Goal: Task Accomplishment & Management: Use online tool/utility

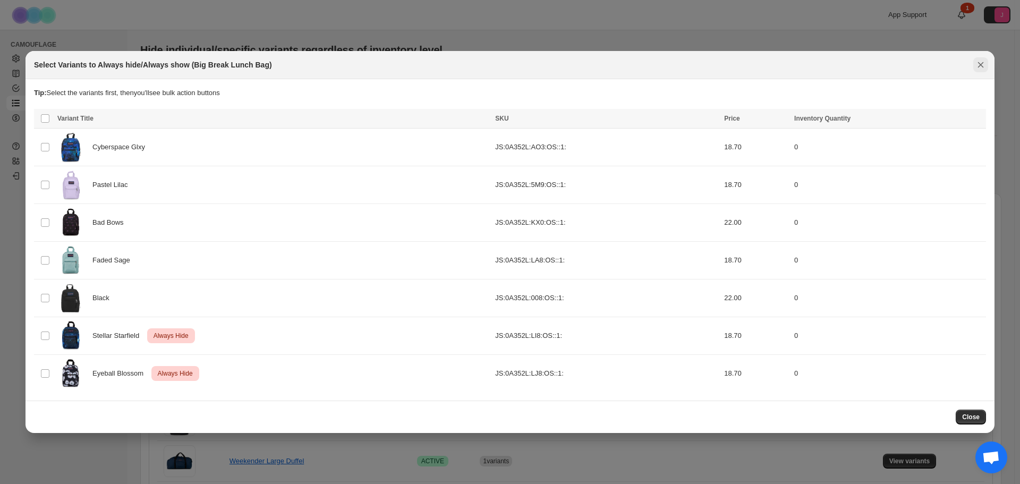
click at [986, 68] on icon "Close" at bounding box center [981, 65] width 11 height 11
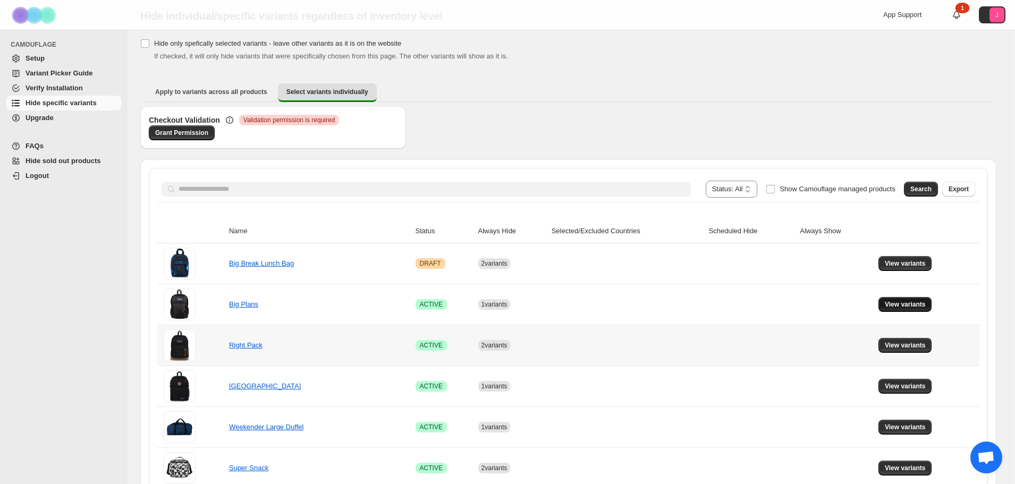
scroll to position [106, 0]
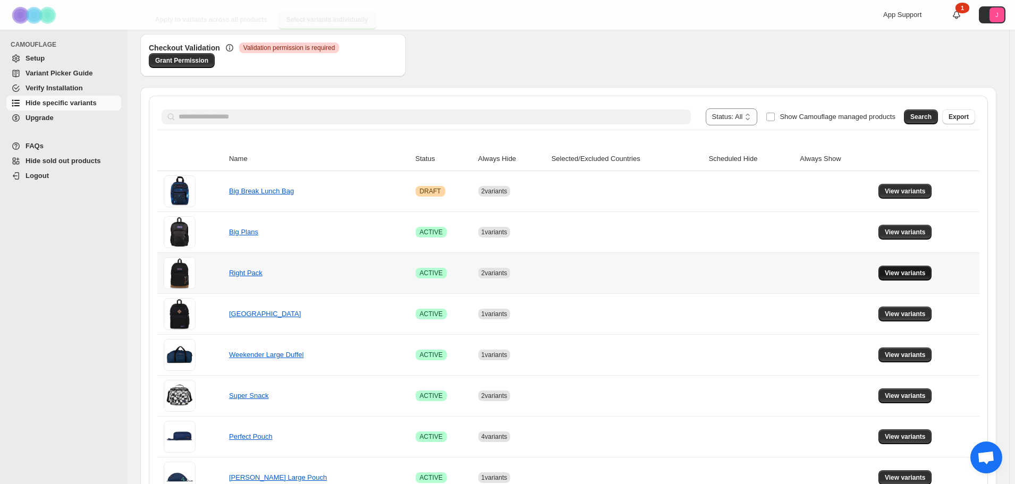
click at [926, 277] on span "View variants" at bounding box center [905, 273] width 41 height 9
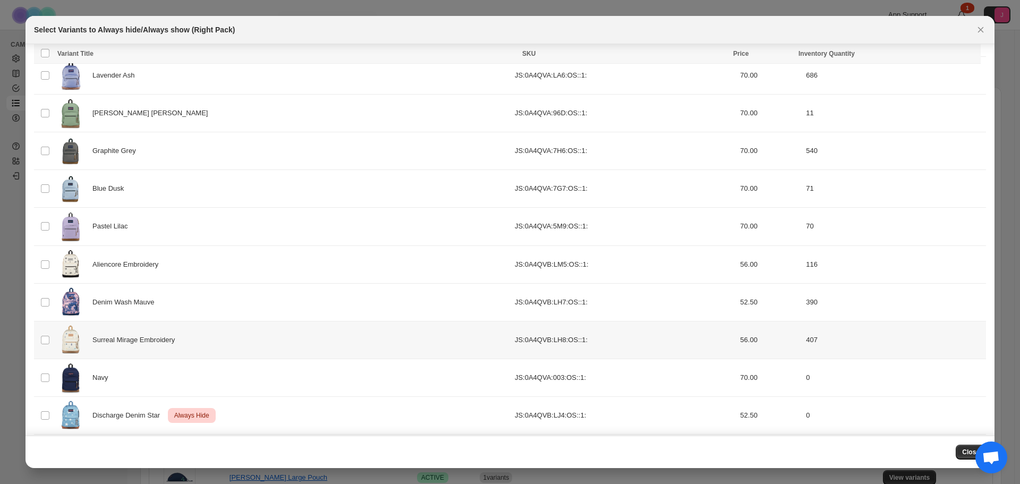
scroll to position [632, 0]
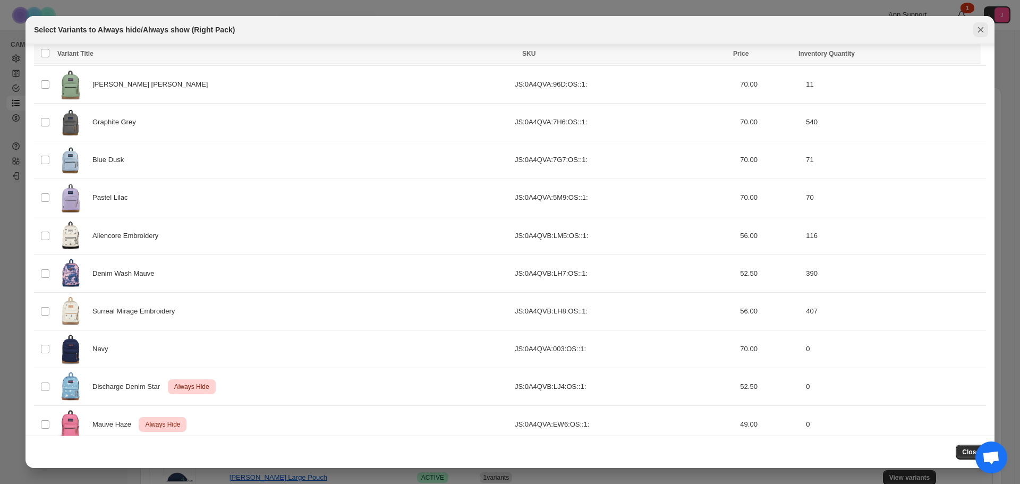
click at [985, 28] on icon "Close" at bounding box center [981, 29] width 11 height 11
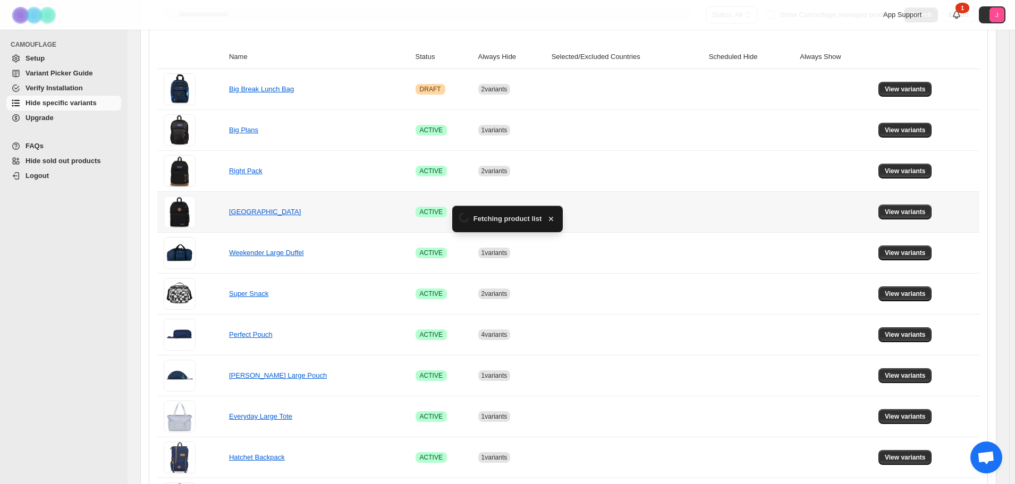
scroll to position [213, 0]
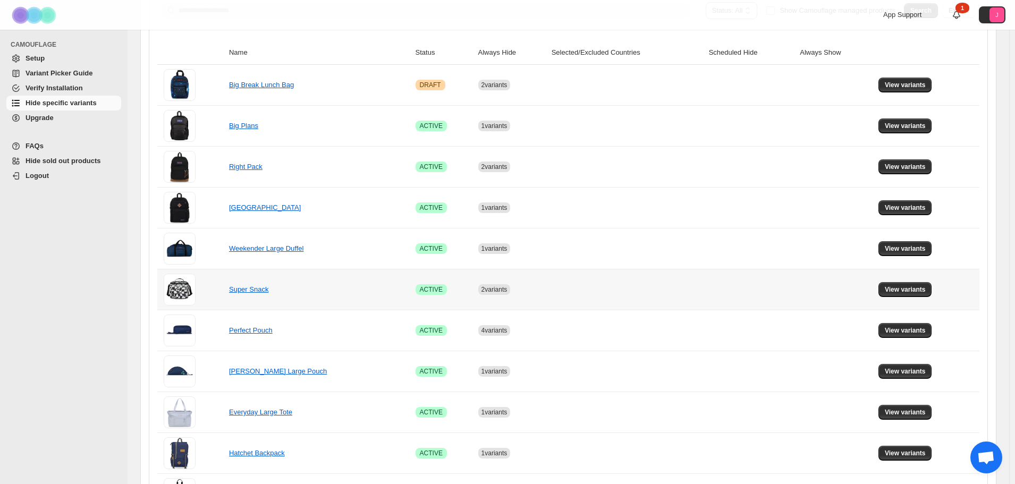
click at [896, 297] on td "View variants" at bounding box center [927, 289] width 104 height 41
click at [895, 292] on span "View variants" at bounding box center [905, 289] width 41 height 9
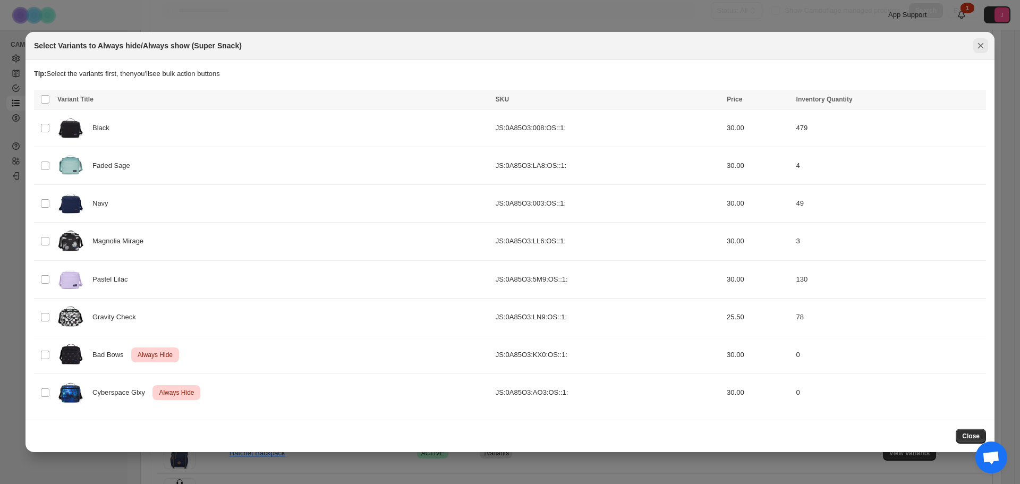
click at [977, 48] on icon "Close" at bounding box center [981, 45] width 11 height 11
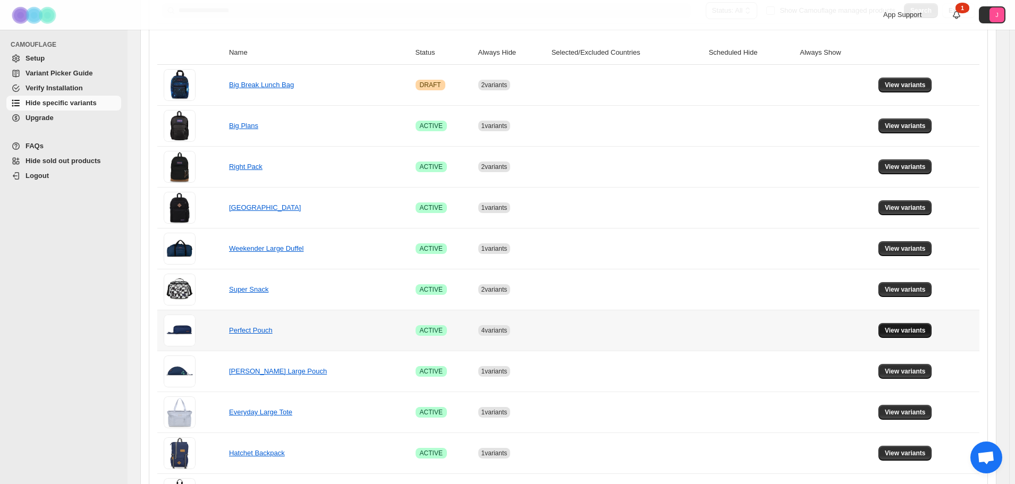
click at [900, 324] on button "View variants" at bounding box center [905, 330] width 54 height 15
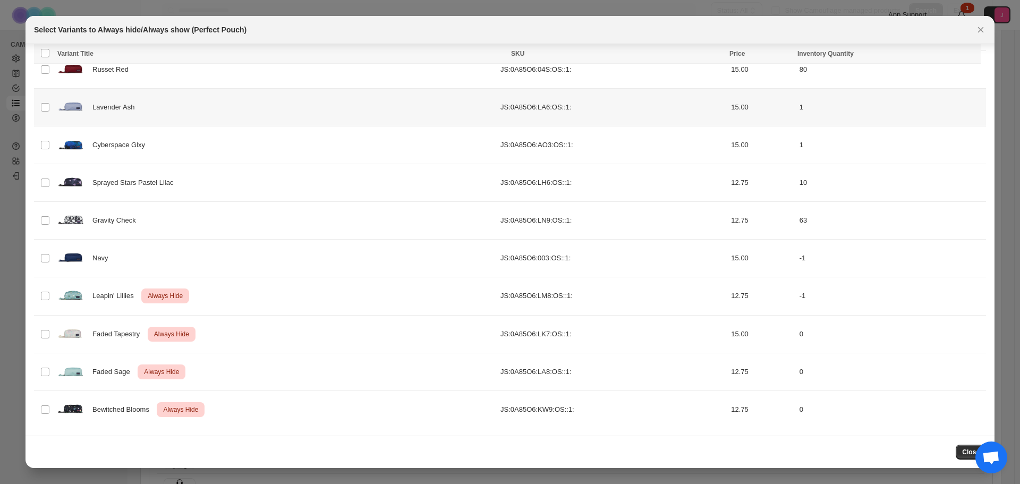
scroll to position [233, 0]
click at [985, 29] on icon "Close" at bounding box center [981, 29] width 11 height 11
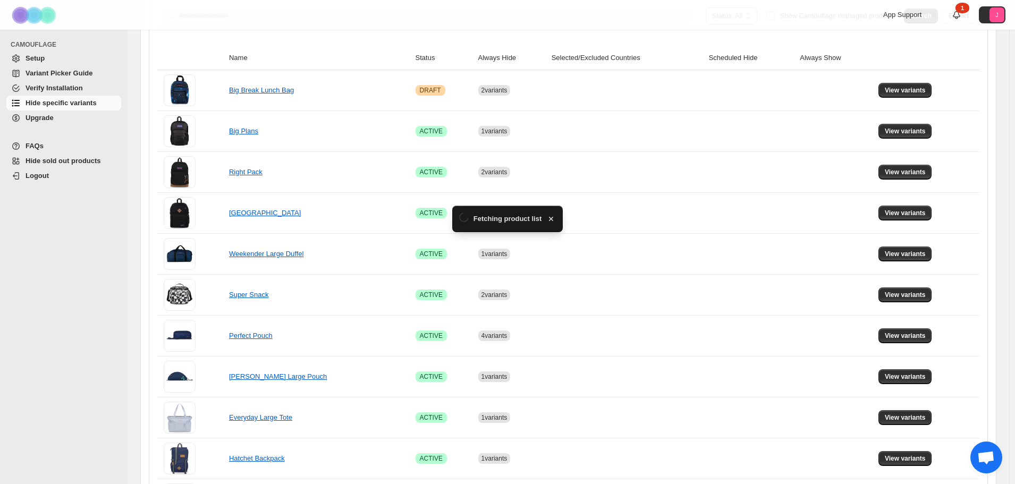
scroll to position [213, 0]
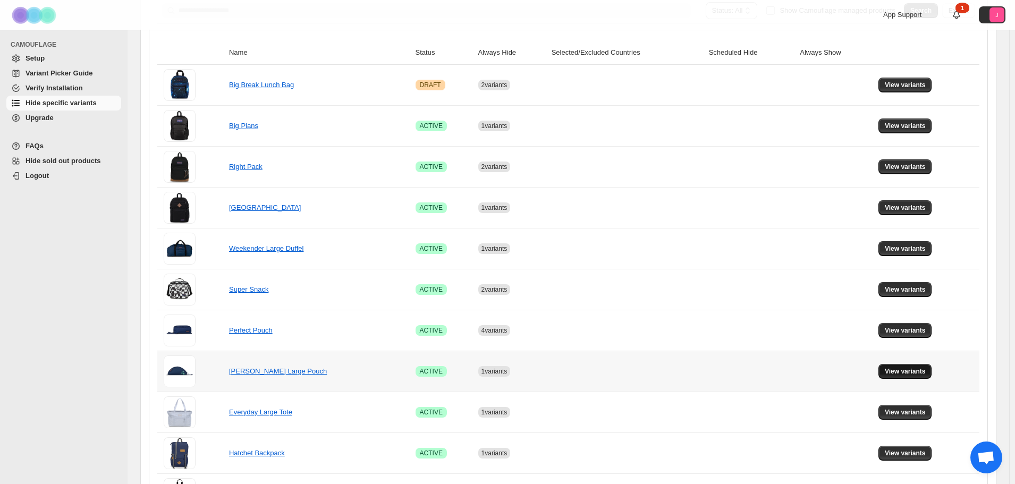
click at [900, 376] on button "View variants" at bounding box center [905, 371] width 54 height 15
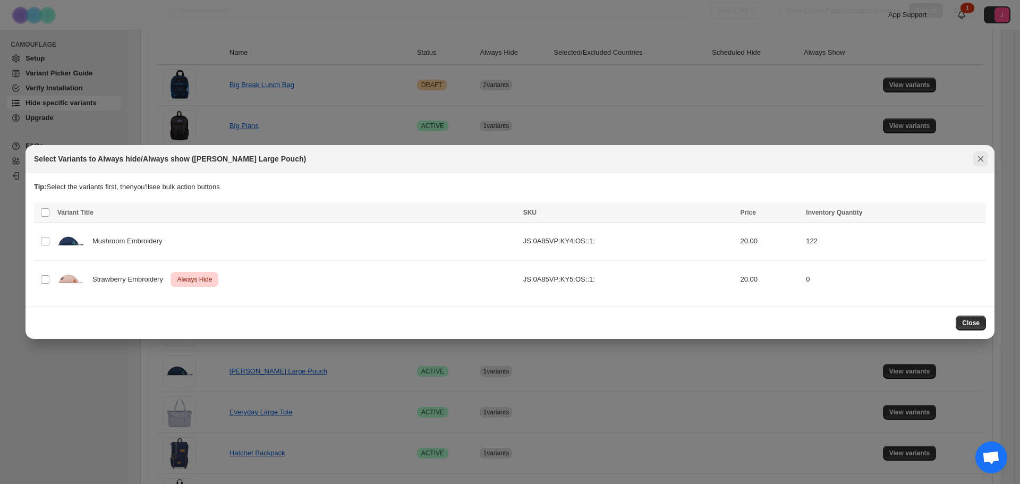
click at [977, 159] on icon "Close" at bounding box center [981, 159] width 11 height 11
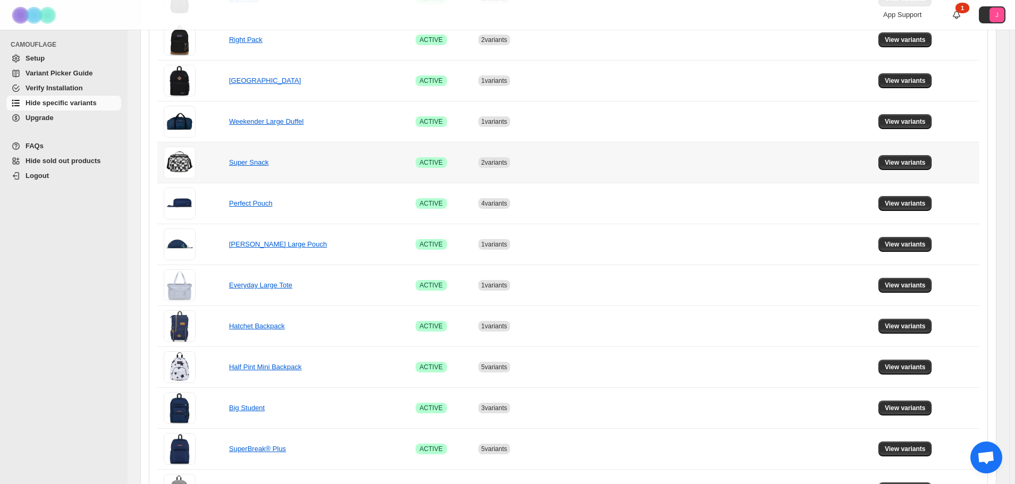
scroll to position [372, 0]
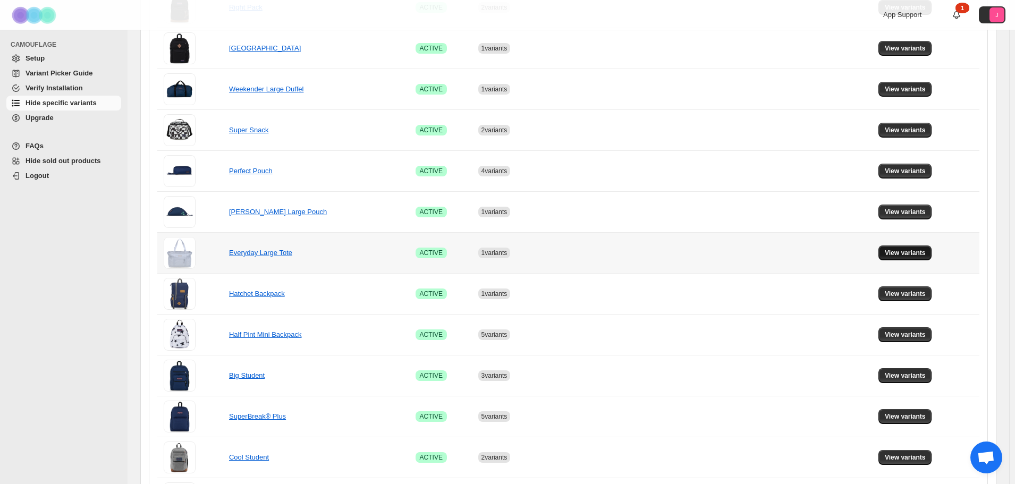
click at [894, 249] on span "View variants" at bounding box center [905, 253] width 41 height 9
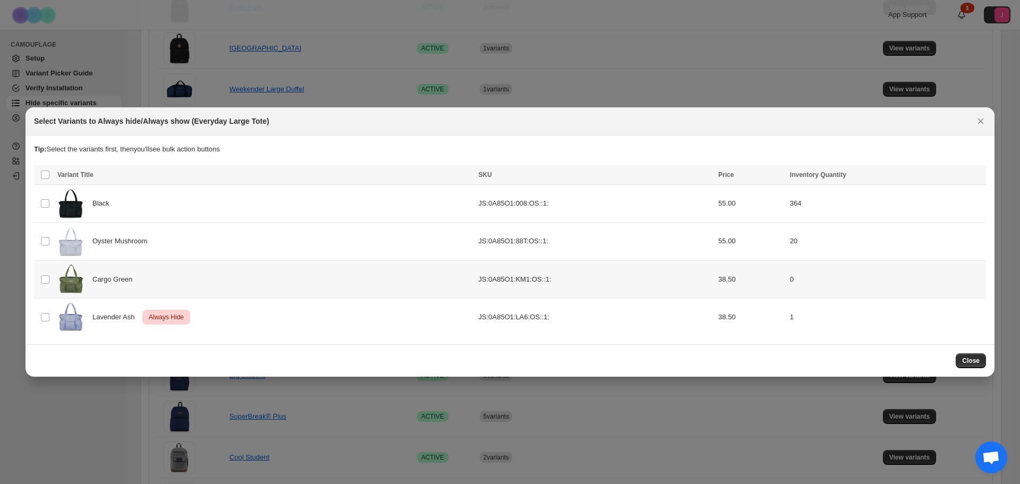
click at [39, 275] on td "Select product variant" at bounding box center [44, 279] width 20 height 38
click at [761, 176] on span "Always hide" at bounding box center [748, 176] width 37 height 9
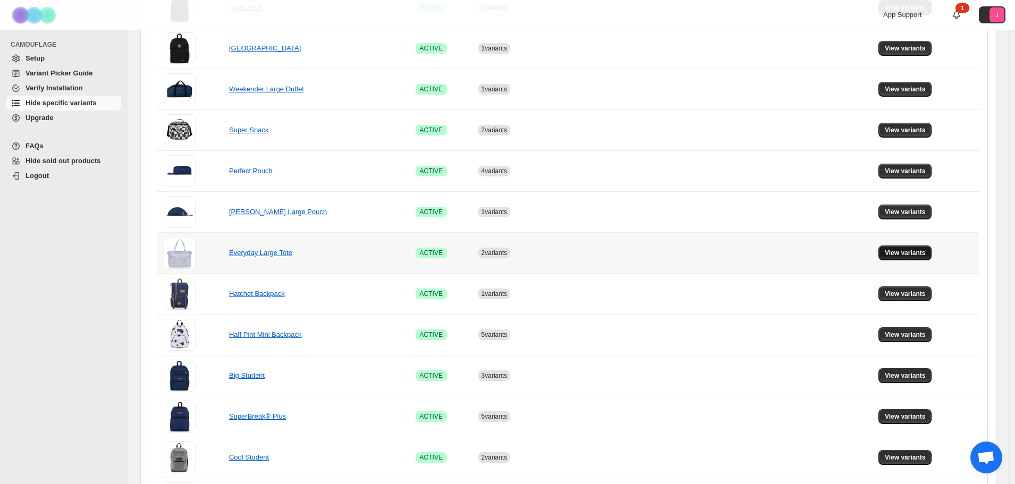
click at [898, 256] on span "View variants" at bounding box center [905, 253] width 41 height 9
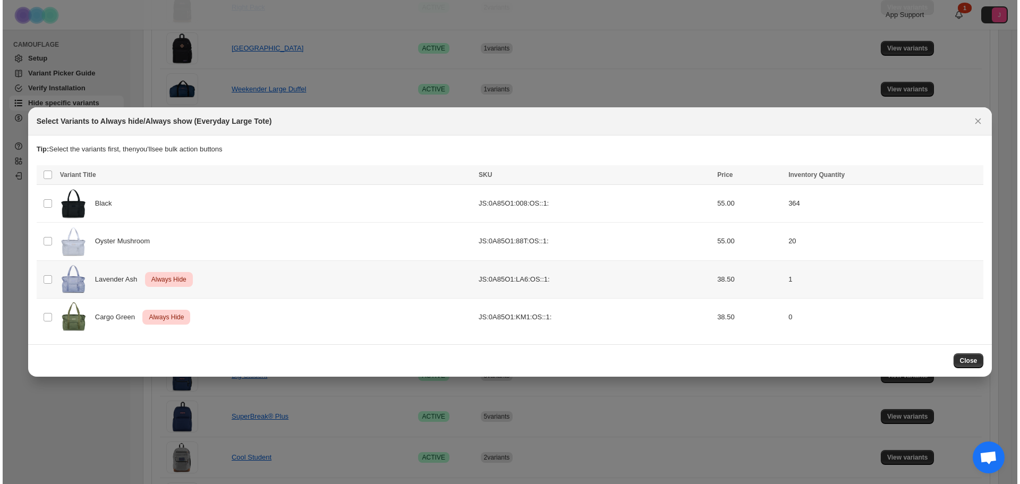
scroll to position [0, 0]
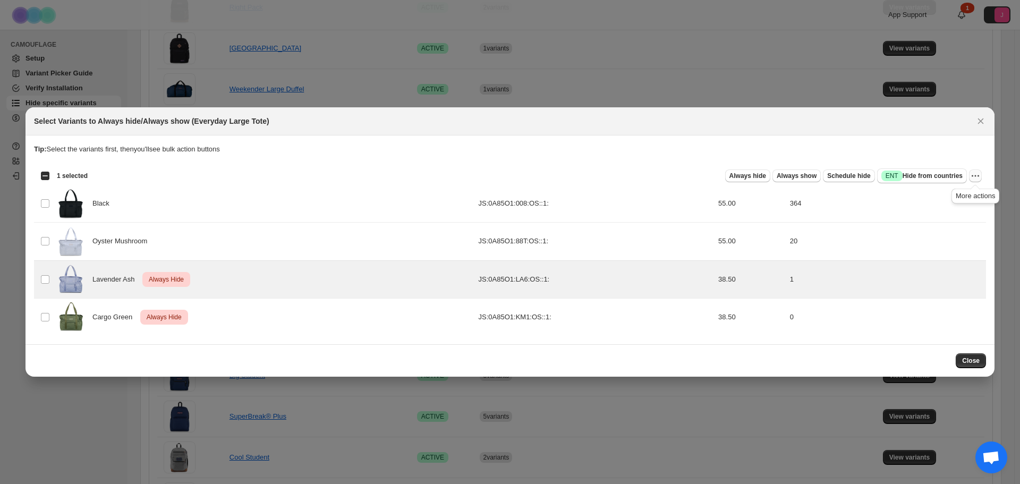
click at [979, 177] on icon "More actions" at bounding box center [975, 176] width 11 height 11
click at [948, 196] on span "Undo always hide" at bounding box center [926, 197] width 55 height 8
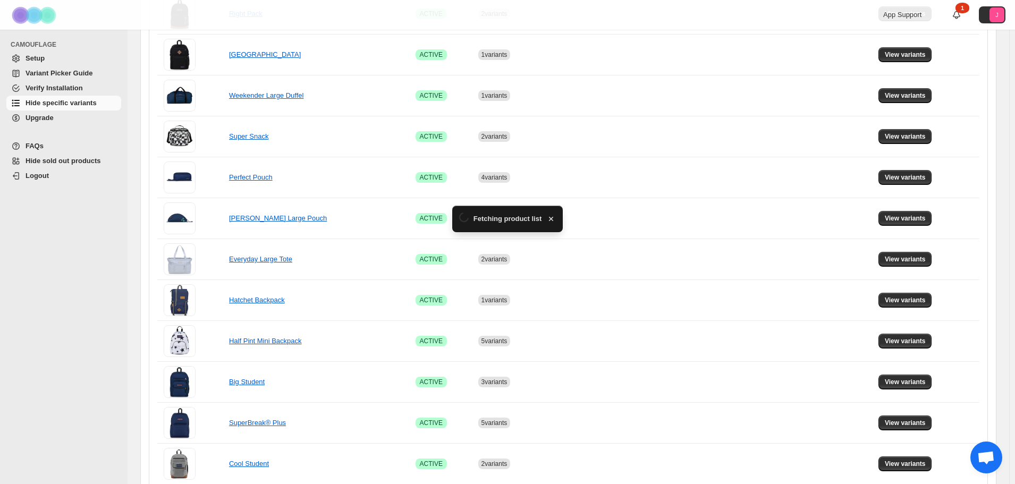
scroll to position [372, 0]
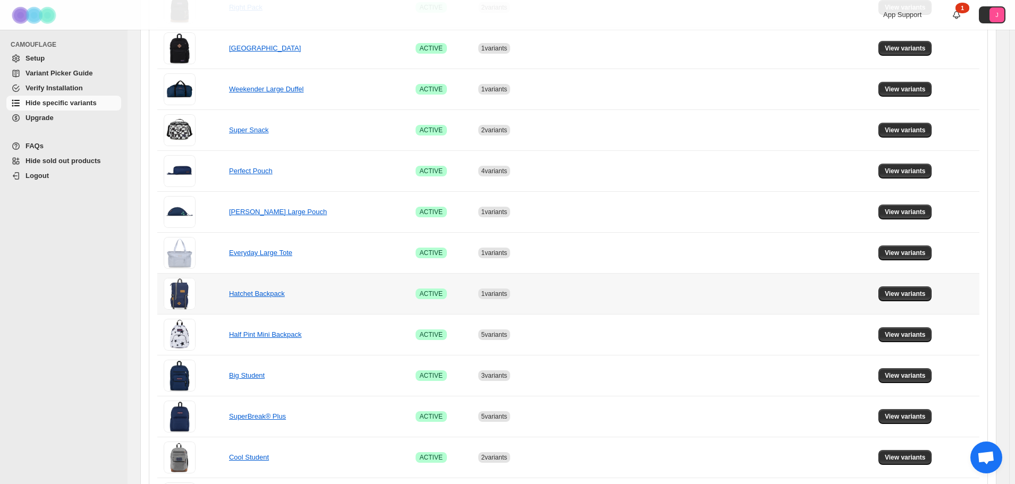
click at [875, 299] on td at bounding box center [836, 293] width 79 height 41
click at [917, 295] on span "View variants" at bounding box center [905, 294] width 41 height 9
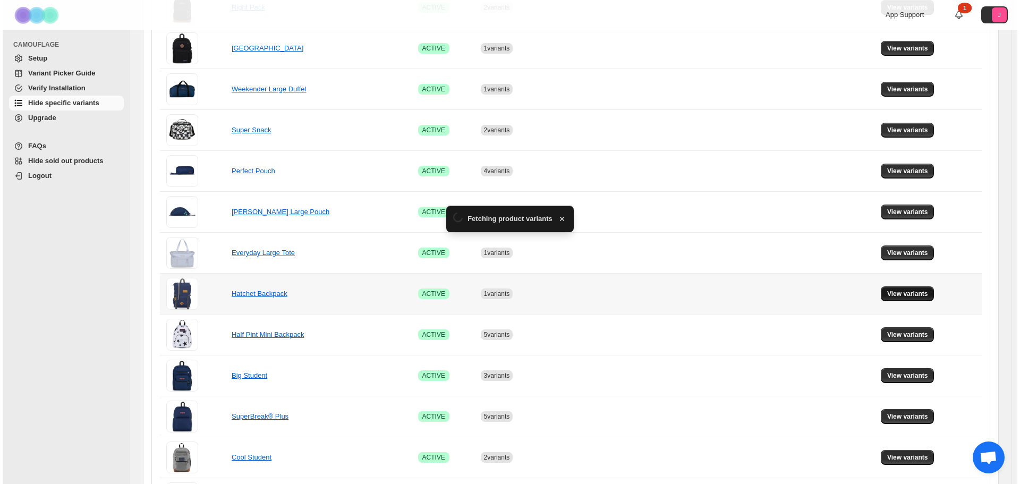
scroll to position [0, 0]
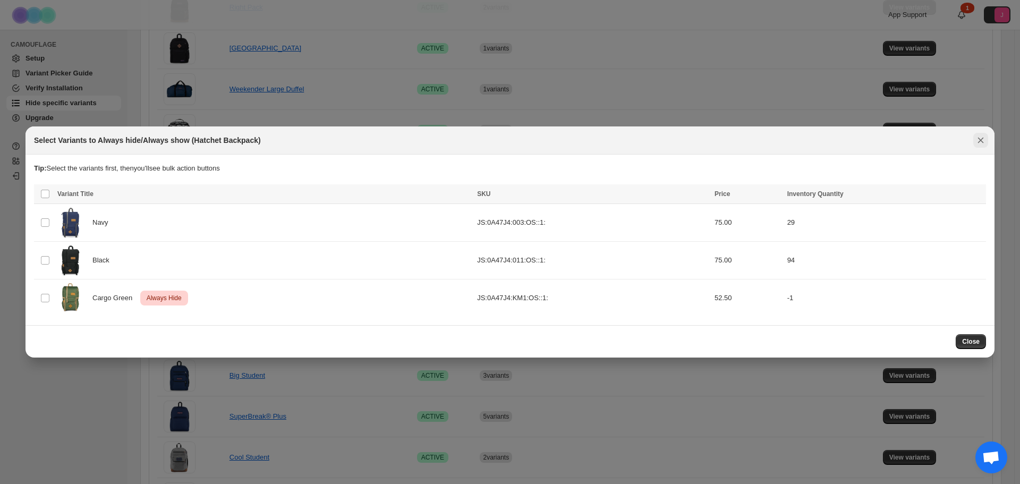
click at [978, 142] on icon "Close" at bounding box center [981, 141] width 6 height 6
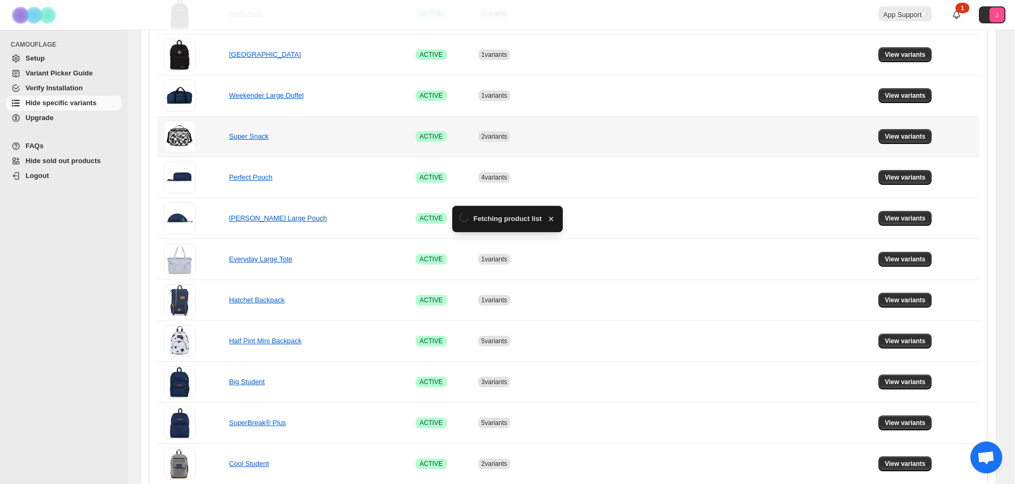
scroll to position [372, 0]
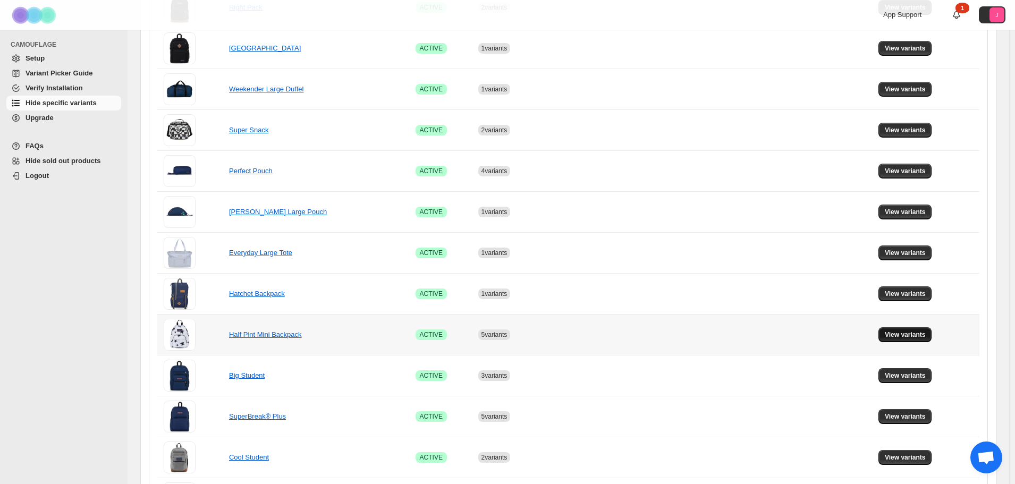
click at [926, 339] on span "View variants" at bounding box center [905, 335] width 41 height 9
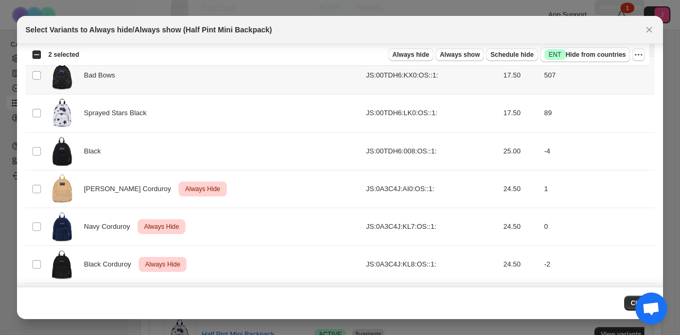
scroll to position [385, 0]
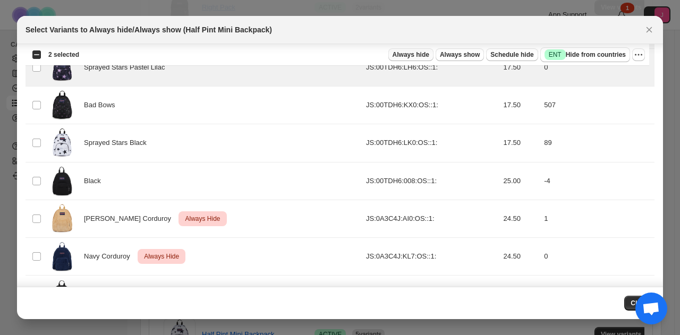
click at [417, 52] on span "Always hide" at bounding box center [411, 54] width 37 height 9
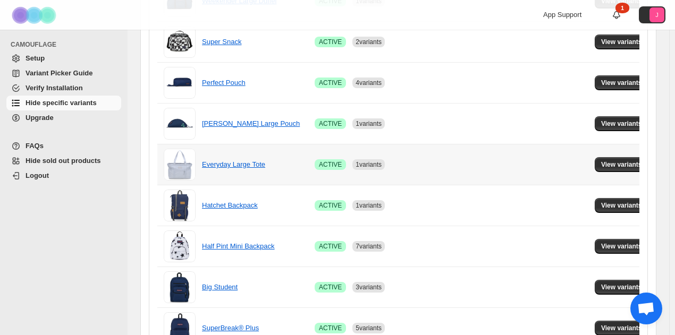
scroll to position [478, 0]
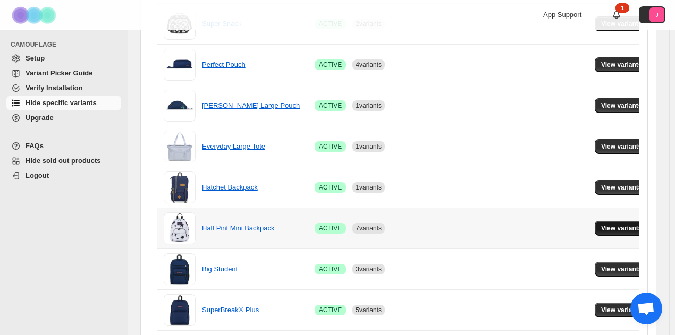
click at [607, 225] on span "View variants" at bounding box center [621, 228] width 41 height 9
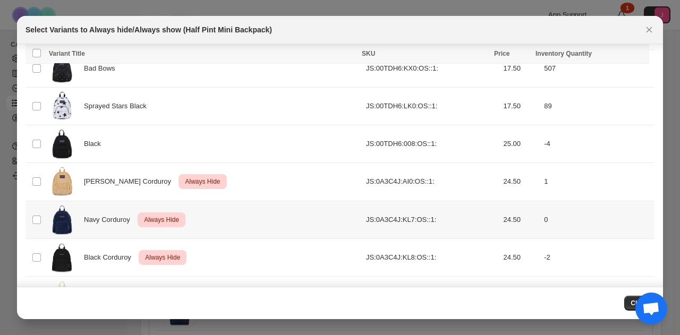
scroll to position [332, 0]
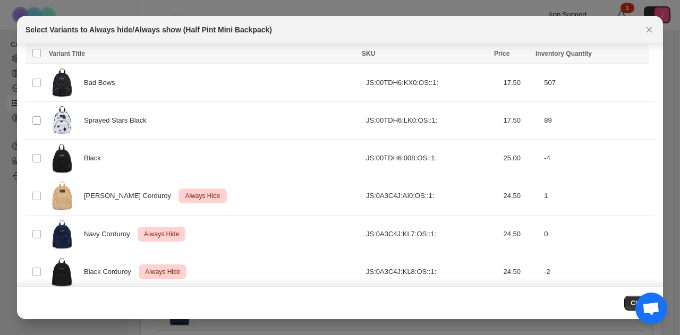
click at [23, 187] on section "Tip: Select the variants first, then you'll see bulk action buttons Loading pro…" at bounding box center [340, 82] width 646 height 738
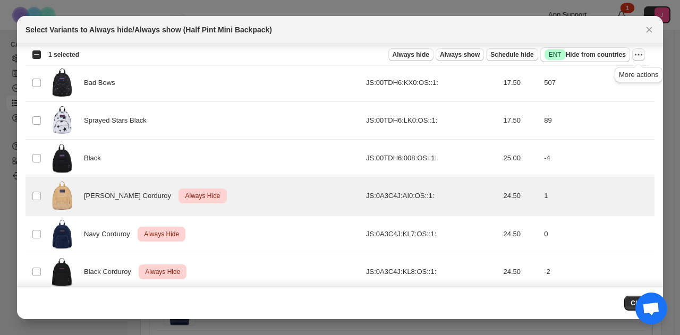
click at [638, 54] on icon "More actions" at bounding box center [638, 54] width 11 height 11
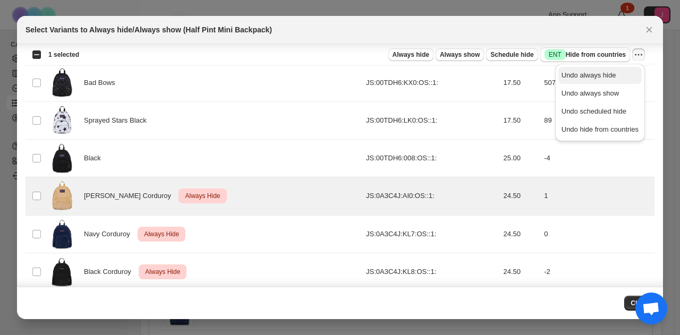
click at [603, 73] on span "Undo always hide" at bounding box center [589, 75] width 55 height 8
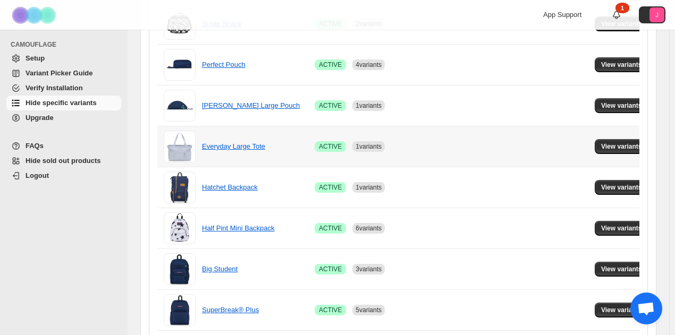
scroll to position [585, 0]
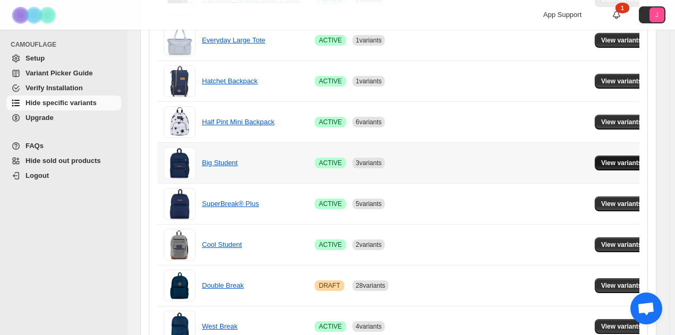
click at [601, 159] on span "View variants" at bounding box center [621, 163] width 41 height 9
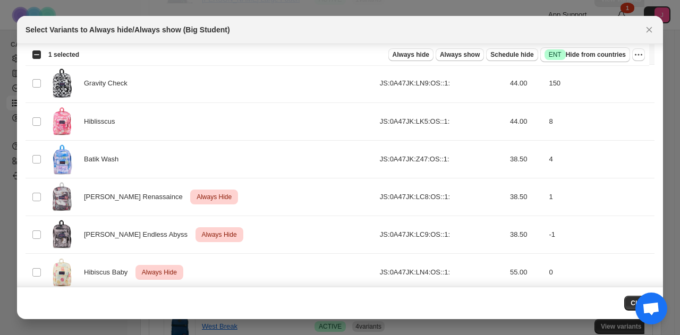
scroll to position [1055, 0]
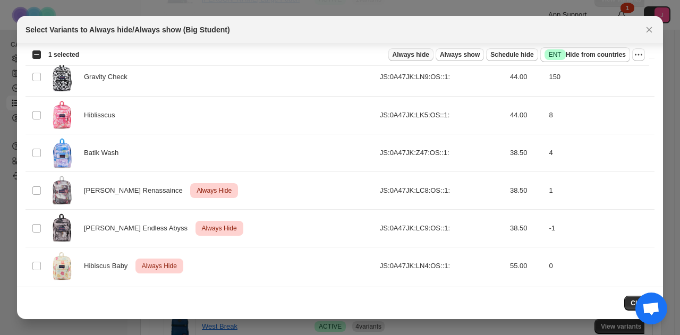
click at [422, 55] on span "Always hide" at bounding box center [411, 54] width 37 height 9
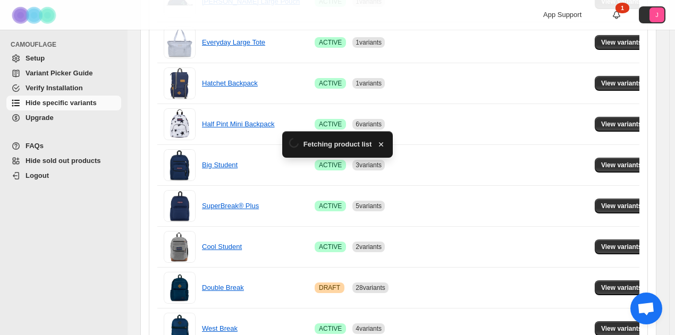
scroll to position [585, 0]
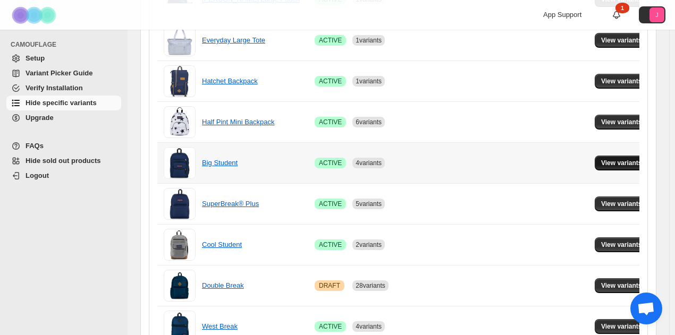
click at [610, 159] on span "View variants" at bounding box center [621, 163] width 41 height 9
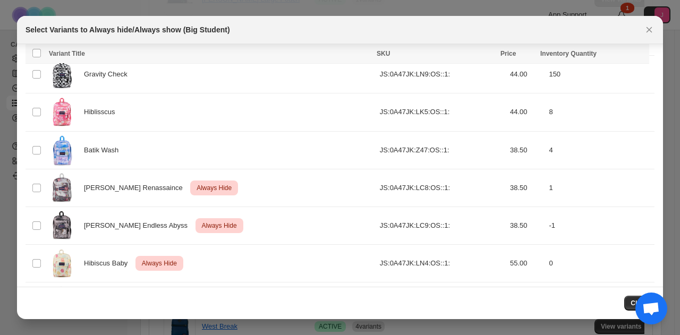
scroll to position [1055, 0]
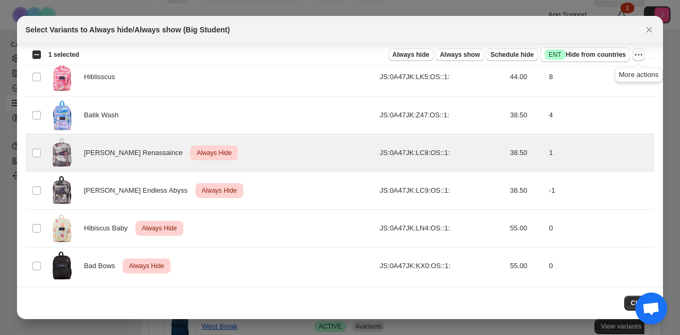
click at [639, 55] on icon "More actions" at bounding box center [638, 54] width 11 height 11
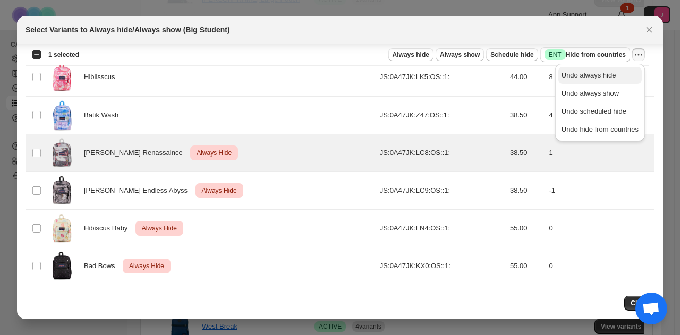
click at [593, 74] on span "Undo always hide" at bounding box center [589, 75] width 55 height 8
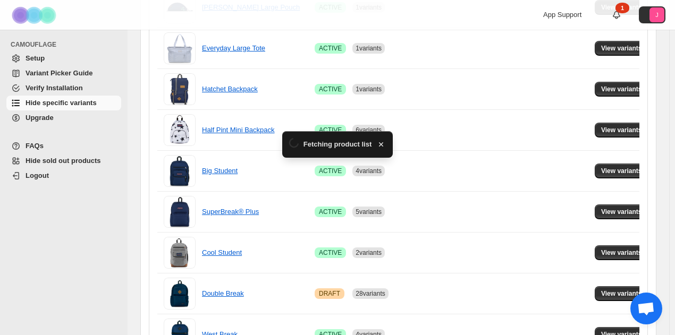
scroll to position [585, 0]
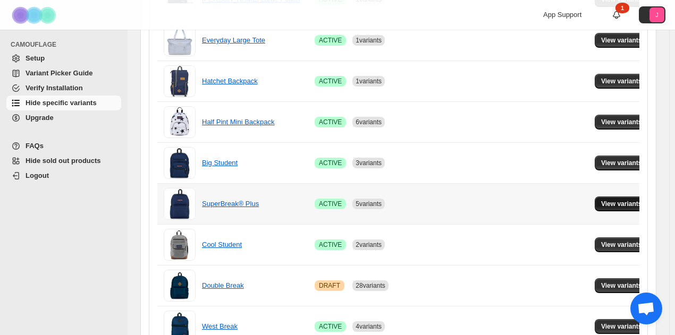
click at [601, 204] on span "View variants" at bounding box center [621, 204] width 41 height 9
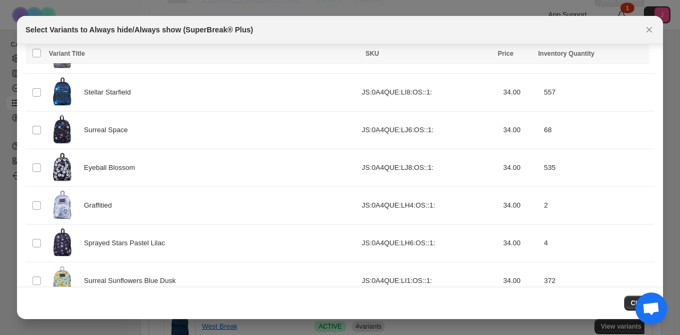
scroll to position [796, 0]
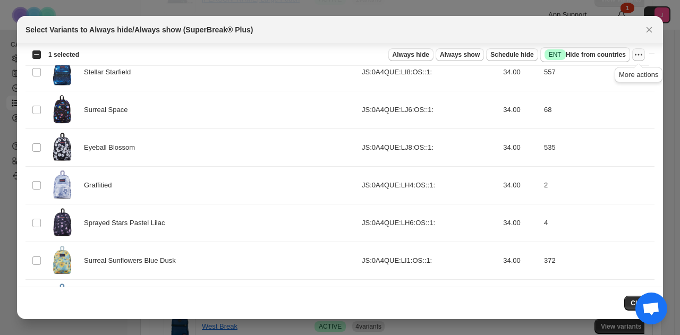
click at [641, 57] on icon "More actions" at bounding box center [638, 54] width 11 height 11
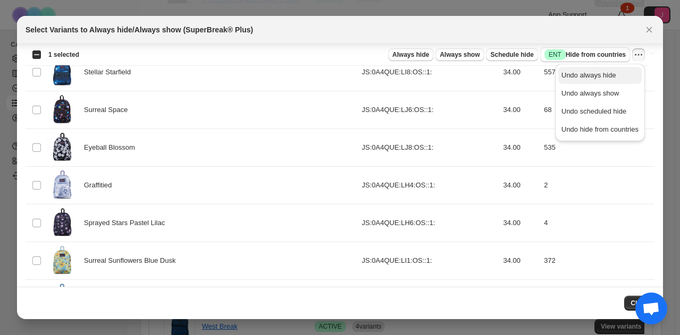
click at [622, 76] on span "Undo always hide" at bounding box center [600, 75] width 77 height 11
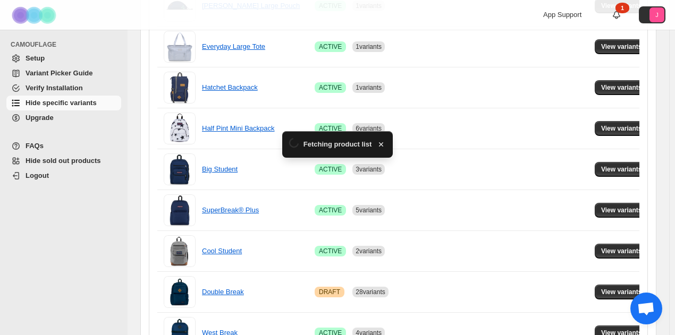
scroll to position [585, 0]
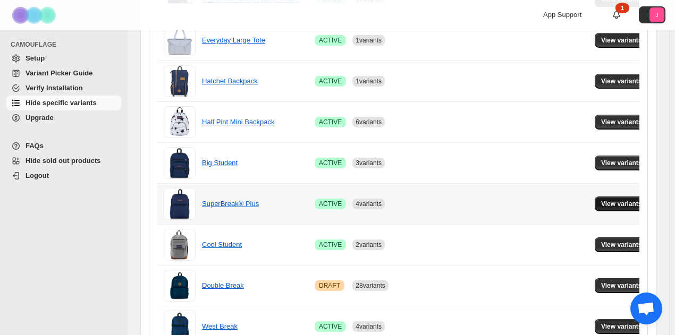
click at [601, 200] on span "View variants" at bounding box center [621, 204] width 41 height 9
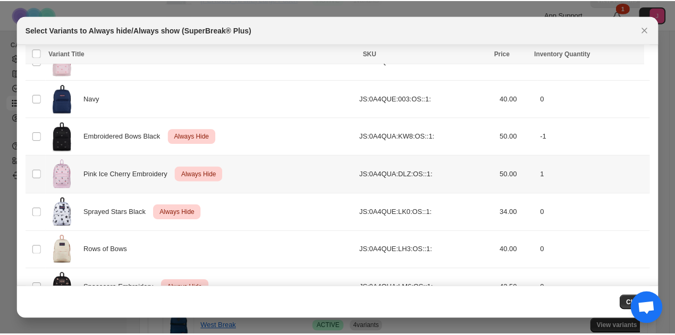
scroll to position [1265, 0]
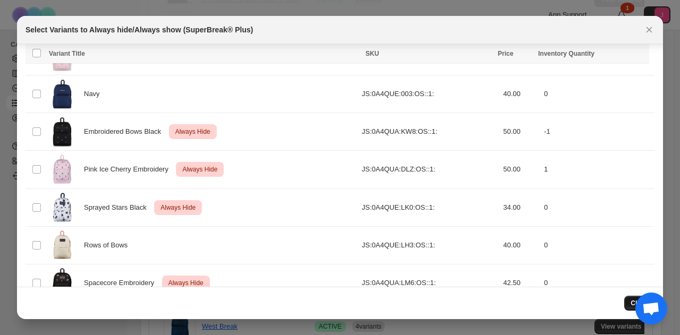
click at [635, 299] on button "Close" at bounding box center [639, 303] width 30 height 15
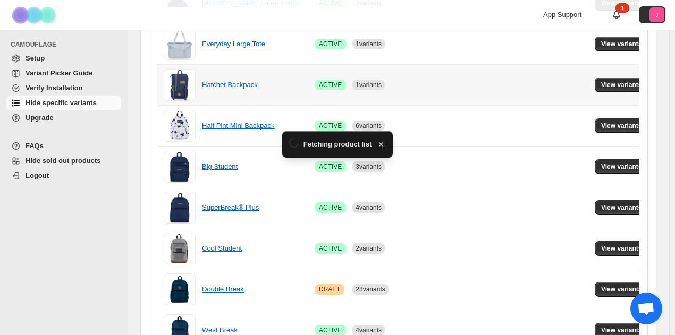
scroll to position [638, 0]
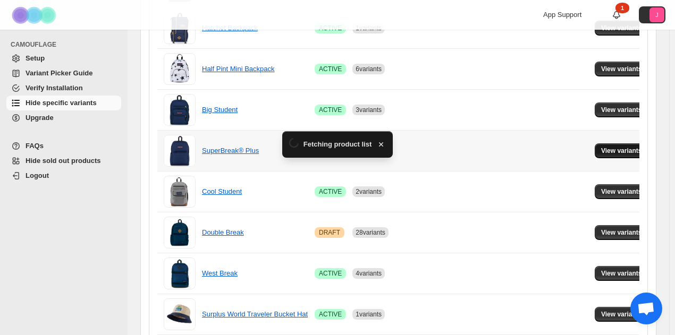
click at [601, 148] on span "View variants" at bounding box center [621, 151] width 41 height 9
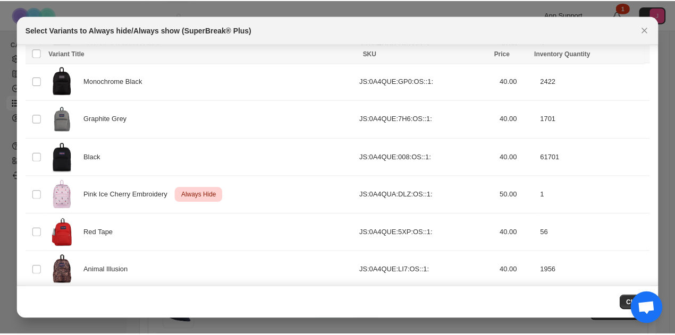
scroll to position [159, 0]
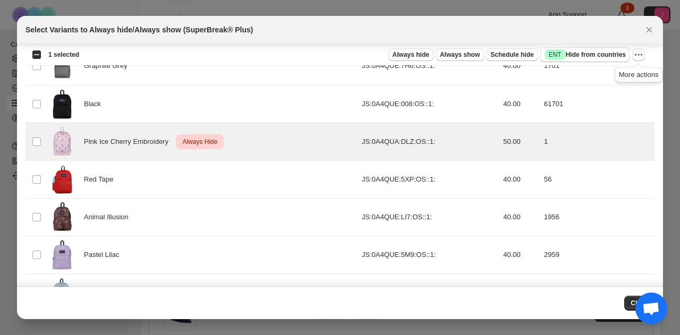
click at [640, 53] on icon "More actions" at bounding box center [638, 54] width 11 height 11
click at [629, 71] on span "Undo always hide" at bounding box center [600, 75] width 77 height 11
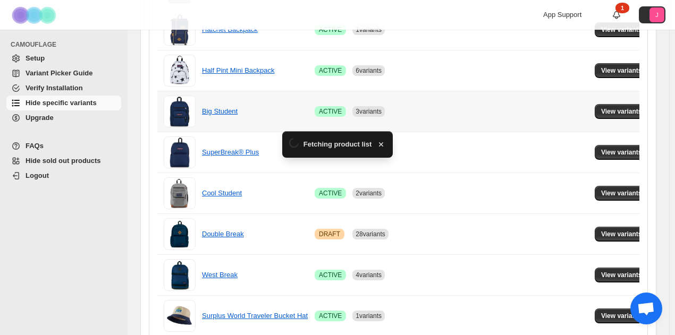
scroll to position [638, 0]
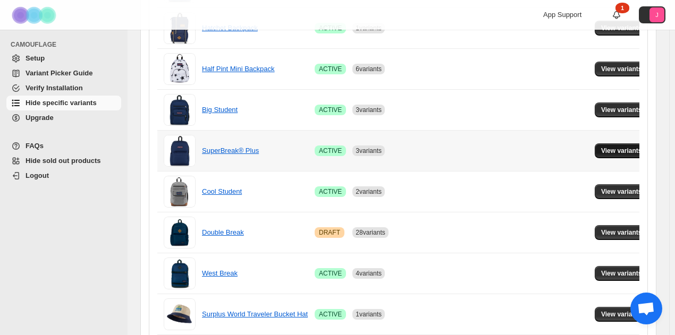
click at [619, 143] on button "View variants" at bounding box center [622, 150] width 54 height 15
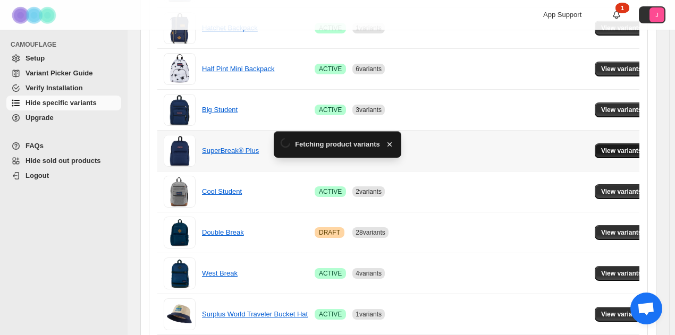
click at [604, 154] on button "View variants" at bounding box center [622, 150] width 54 height 15
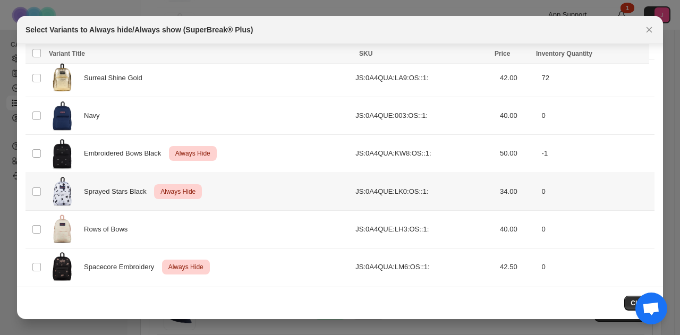
scroll to position [1220, 0]
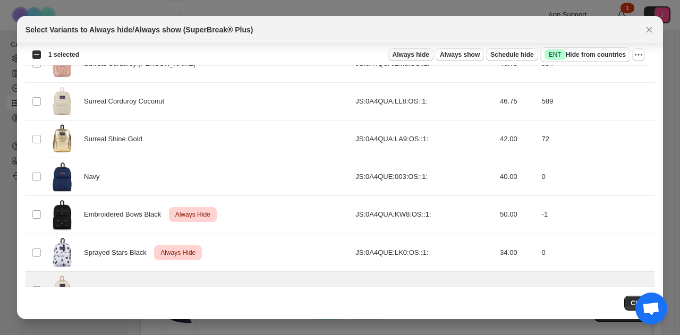
click at [417, 59] on button "Always hide" at bounding box center [410, 54] width 45 height 13
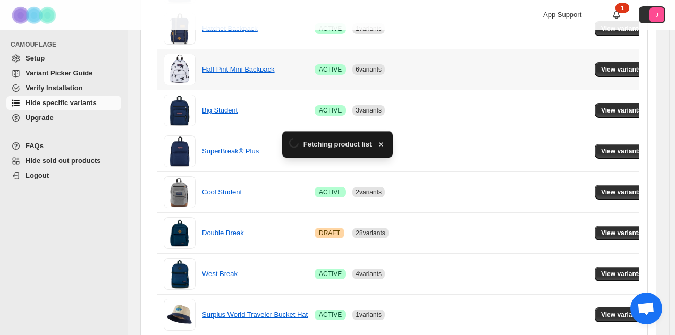
scroll to position [638, 0]
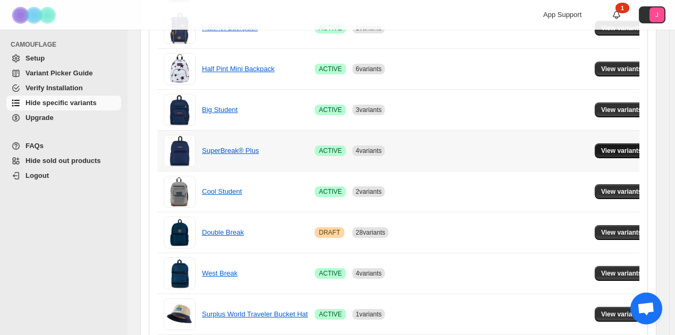
click at [601, 151] on span "View variants" at bounding box center [621, 151] width 41 height 9
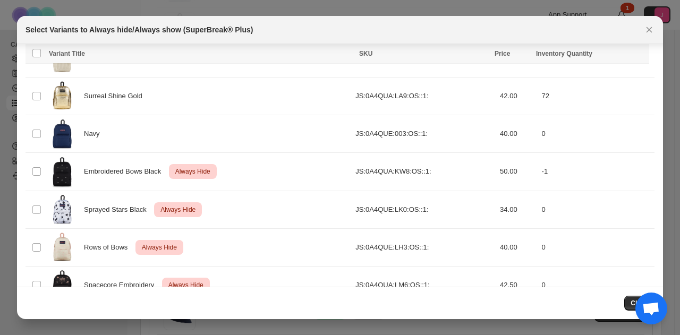
scroll to position [1265, 0]
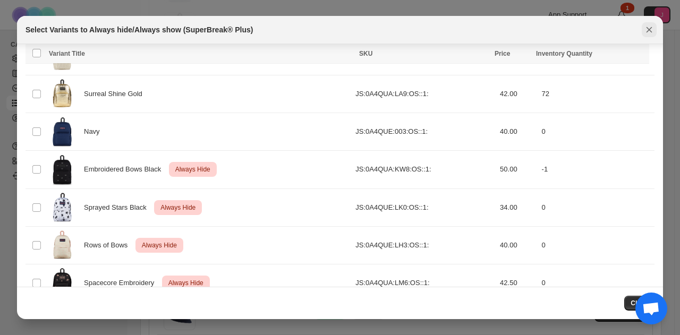
click at [649, 29] on icon "Close" at bounding box center [650, 30] width 6 height 6
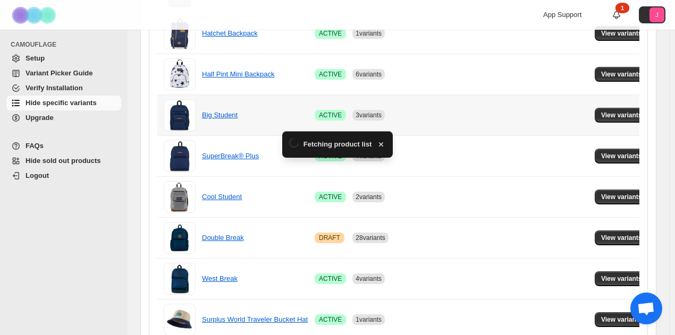
scroll to position [638, 0]
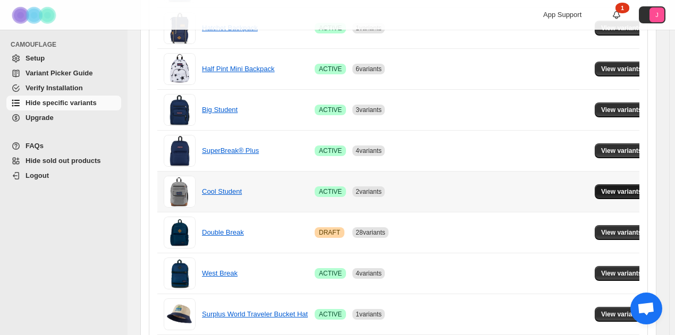
click at [623, 190] on span "View variants" at bounding box center [621, 192] width 41 height 9
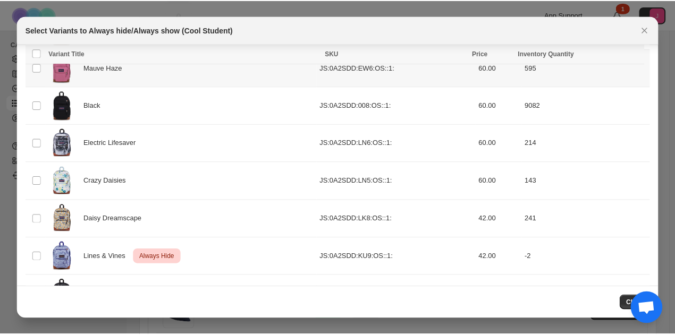
scroll to position [326, 0]
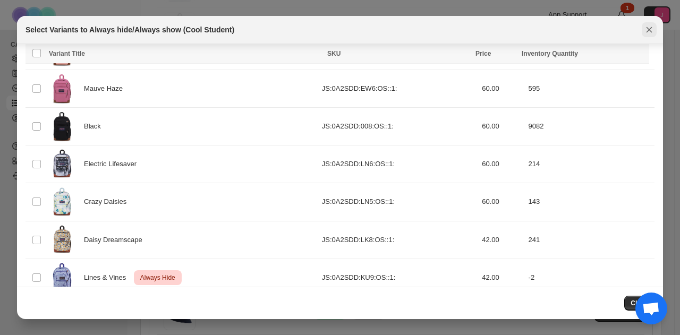
click at [649, 30] on icon "Close" at bounding box center [650, 30] width 6 height 6
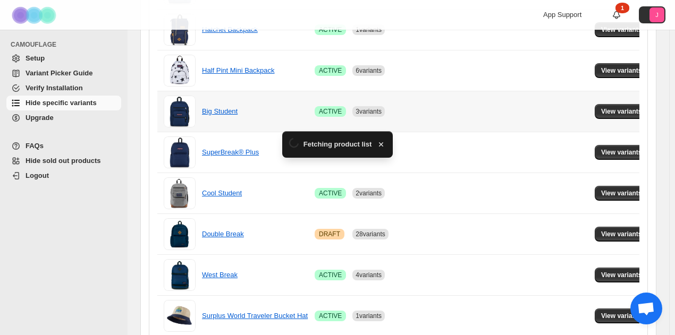
scroll to position [638, 0]
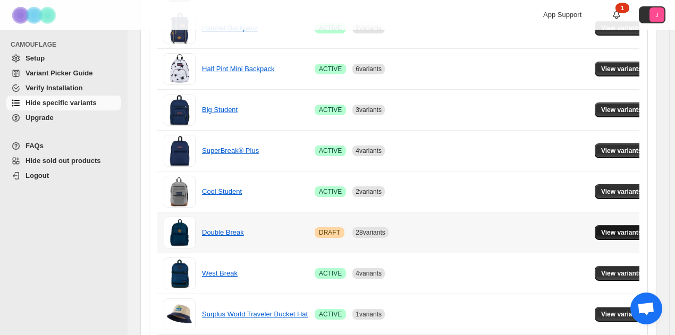
click at [602, 225] on button "View variants" at bounding box center [622, 232] width 54 height 15
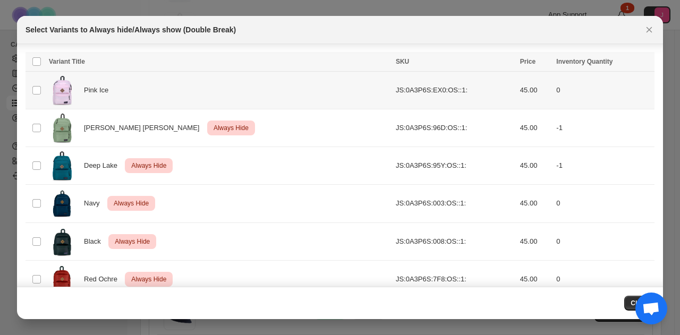
scroll to position [0, 0]
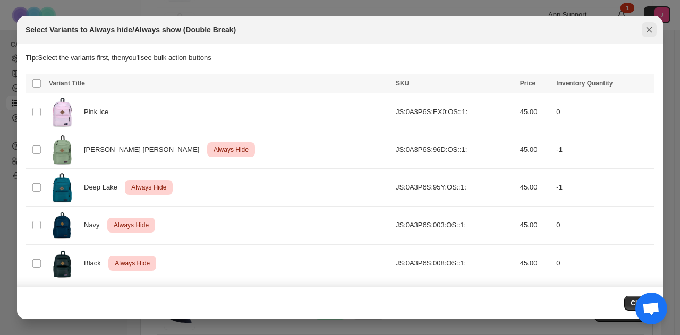
click at [652, 28] on icon "Close" at bounding box center [649, 29] width 11 height 11
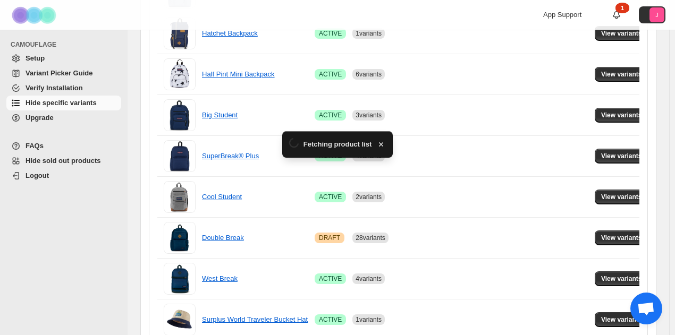
scroll to position [638, 0]
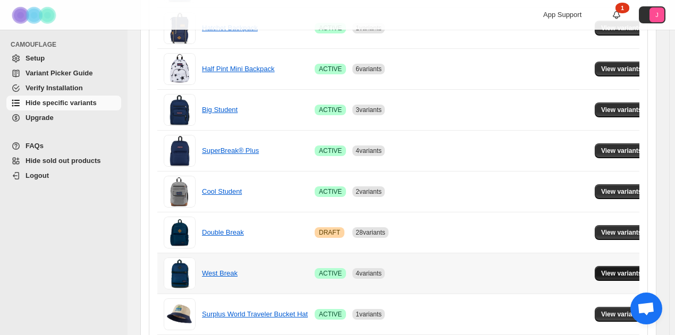
click at [625, 269] on span "View variants" at bounding box center [621, 273] width 41 height 9
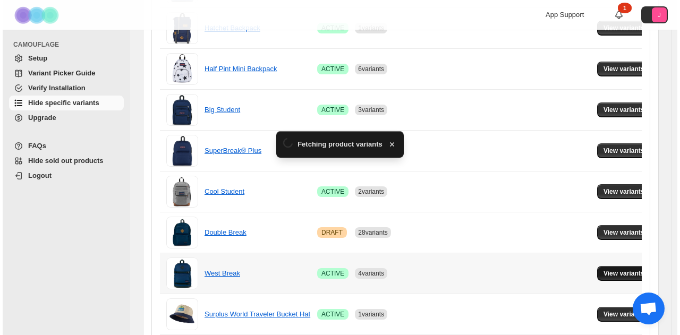
scroll to position [0, 0]
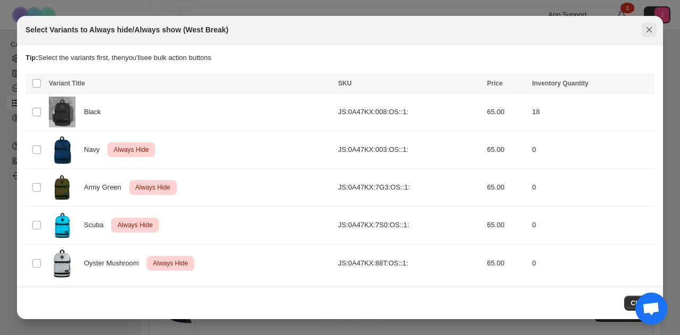
click at [655, 37] on button "Close" at bounding box center [649, 29] width 15 height 15
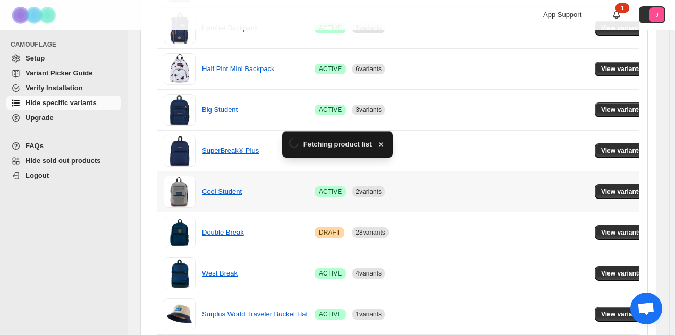
scroll to position [691, 0]
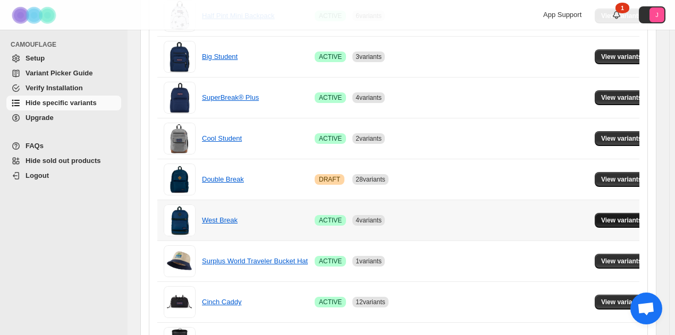
click at [601, 216] on span "View variants" at bounding box center [621, 220] width 41 height 9
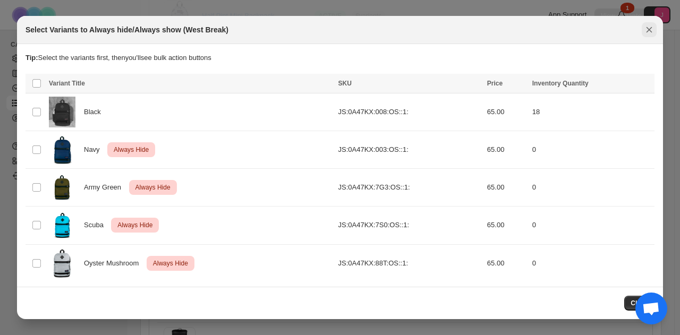
click at [653, 44] on div "Select Variants to Always hide/Always show (West Break)" at bounding box center [340, 30] width 646 height 28
click at [647, 33] on icon "Close" at bounding box center [650, 30] width 6 height 6
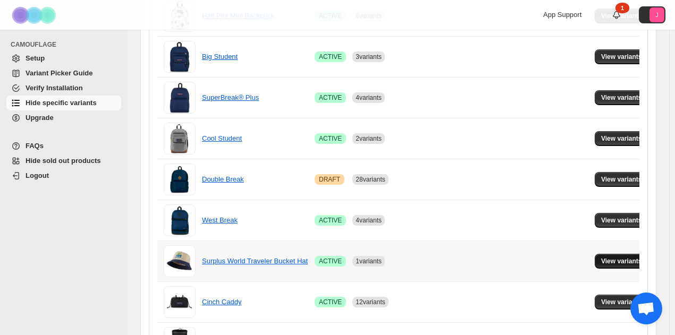
click at [618, 260] on span "View variants" at bounding box center [621, 261] width 41 height 9
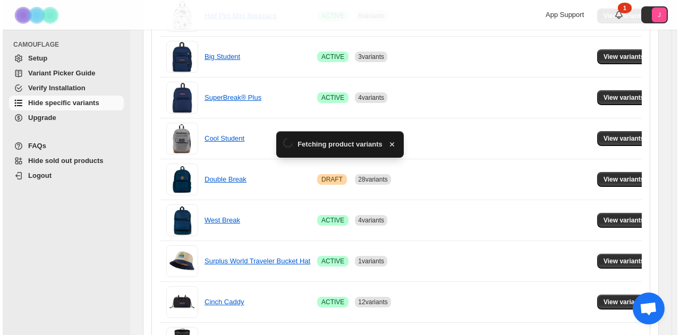
scroll to position [0, 0]
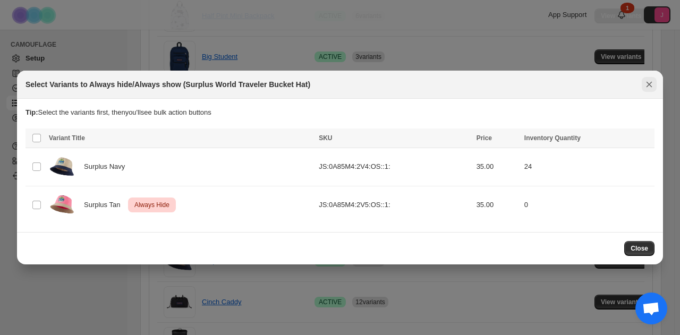
click at [642, 92] on button "Close" at bounding box center [649, 84] width 15 height 15
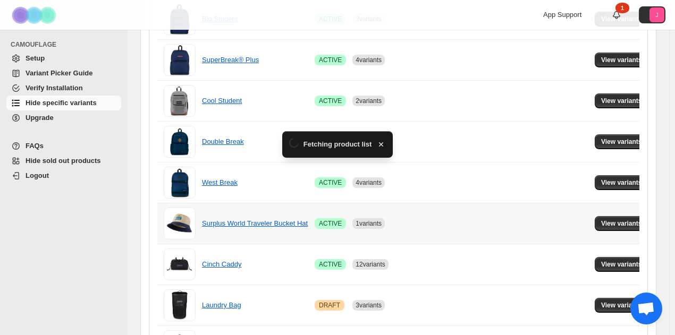
scroll to position [797, 0]
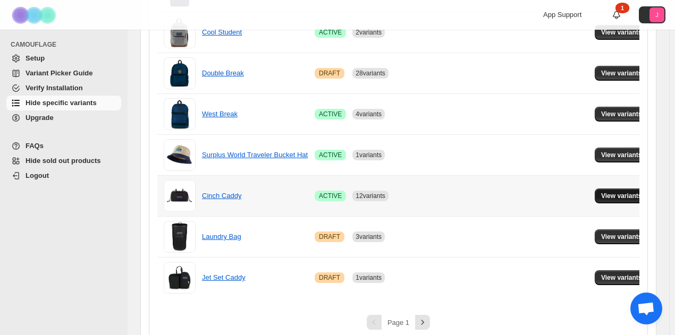
click at [595, 197] on button "View variants" at bounding box center [622, 196] width 54 height 15
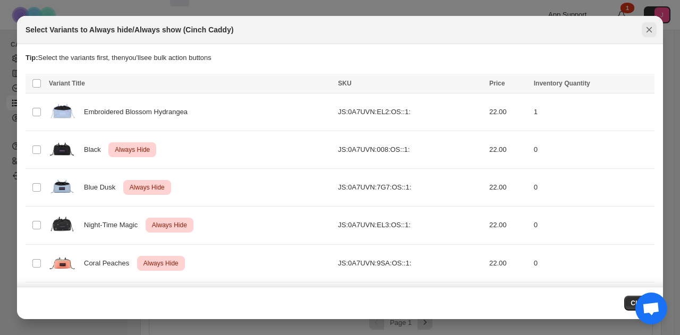
click at [649, 31] on icon "Close" at bounding box center [649, 29] width 11 height 11
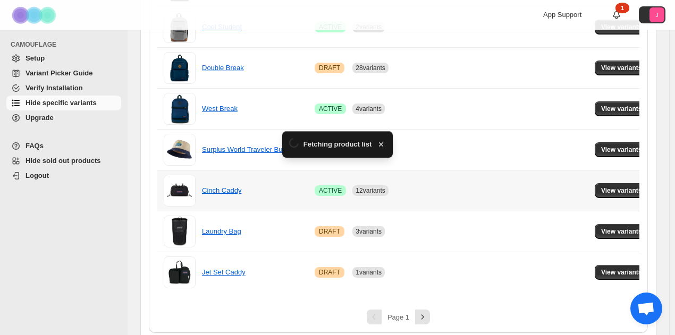
scroll to position [805, 0]
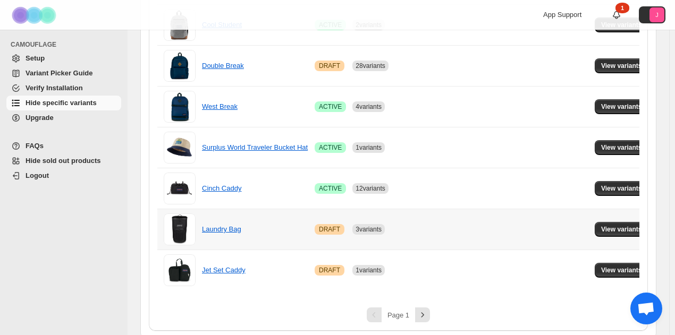
click at [591, 234] on td "View variants" at bounding box center [622, 229] width 63 height 41
click at [606, 225] on span "View variants" at bounding box center [621, 229] width 41 height 9
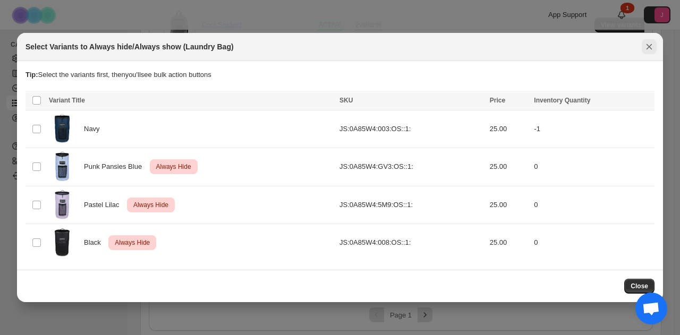
click at [651, 50] on icon "Close" at bounding box center [650, 47] width 6 height 6
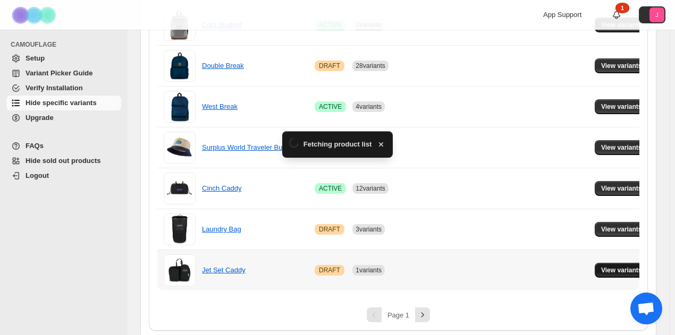
click at [611, 266] on span "View variants" at bounding box center [621, 270] width 41 height 9
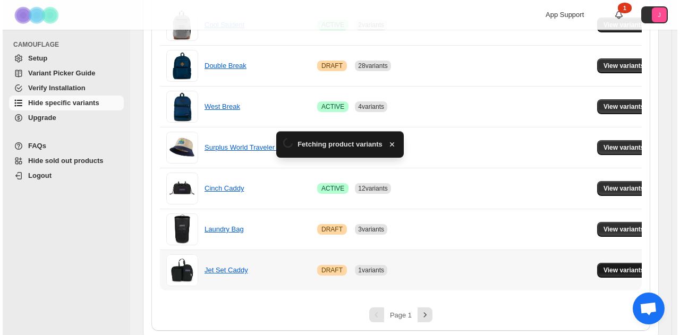
scroll to position [0, 0]
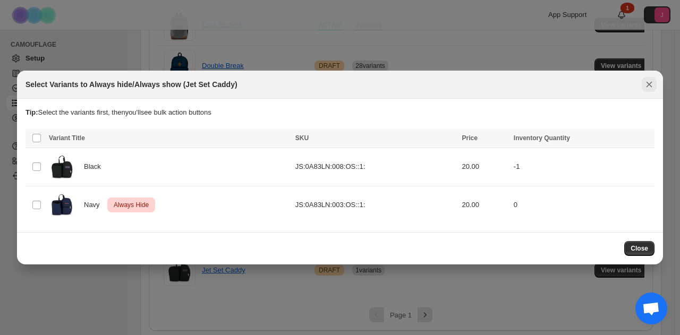
click at [654, 83] on icon "Close" at bounding box center [649, 84] width 11 height 11
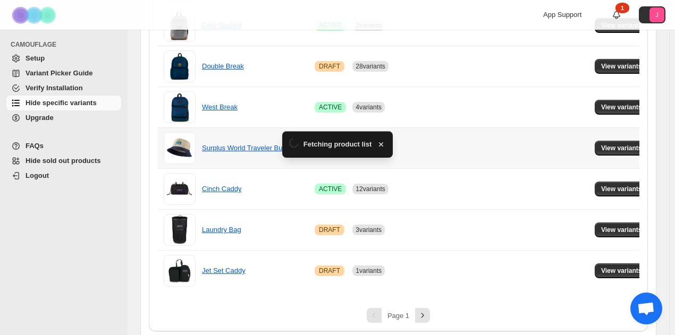
scroll to position [805, 0]
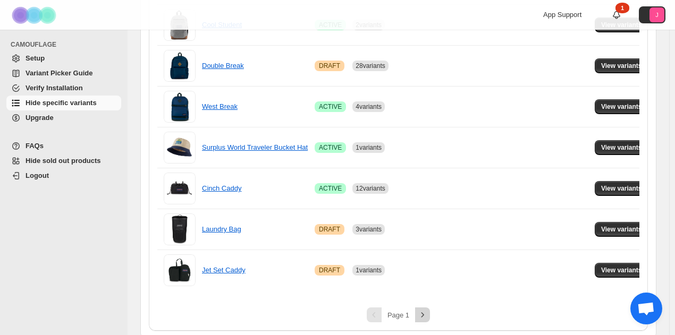
click at [420, 310] on icon "Next" at bounding box center [422, 315] width 11 height 11
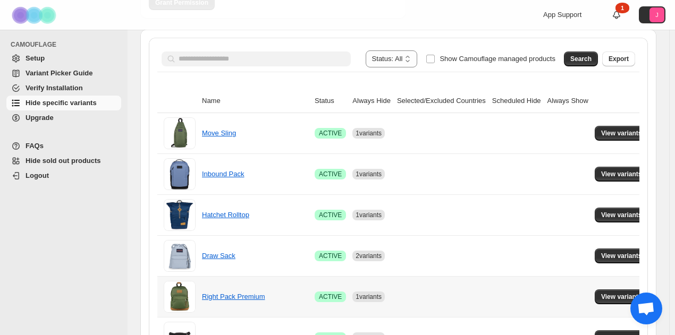
scroll to position [50, 0]
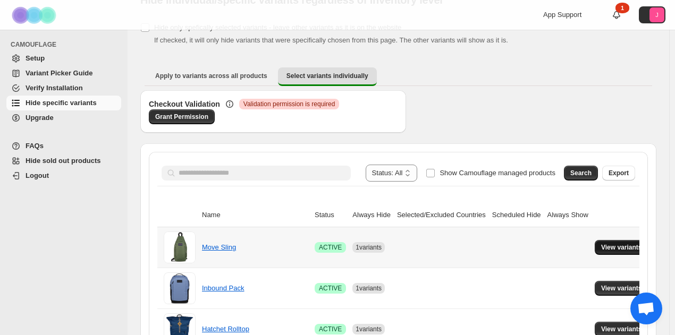
click at [608, 240] on button "View variants" at bounding box center [622, 247] width 54 height 15
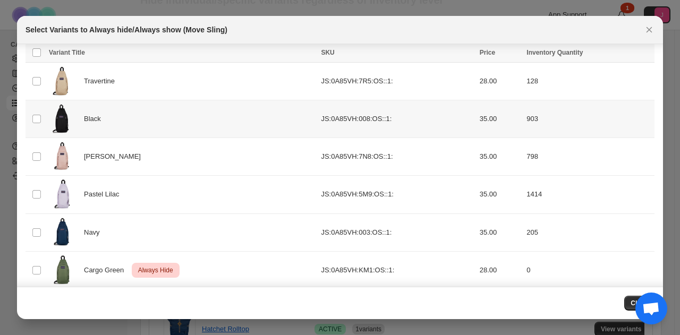
scroll to position [39, 0]
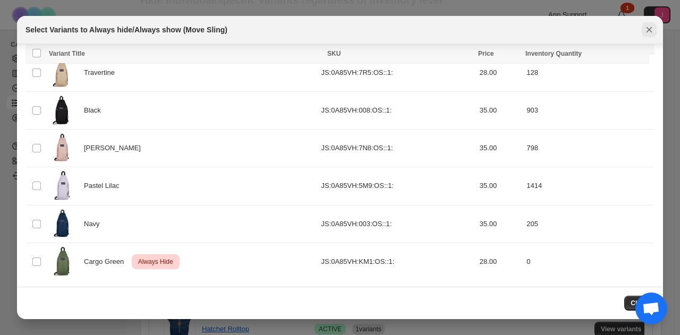
click at [647, 29] on icon "Close" at bounding box center [649, 29] width 11 height 11
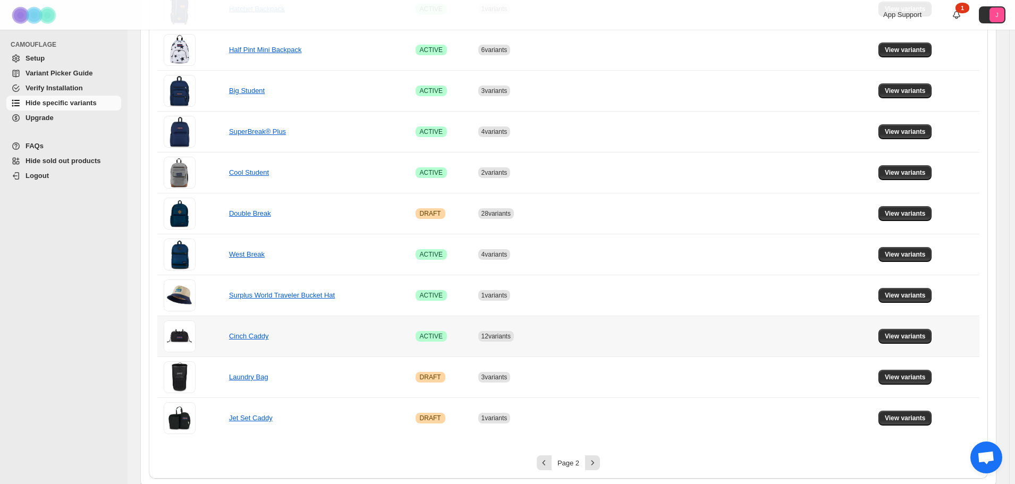
scroll to position [660, 0]
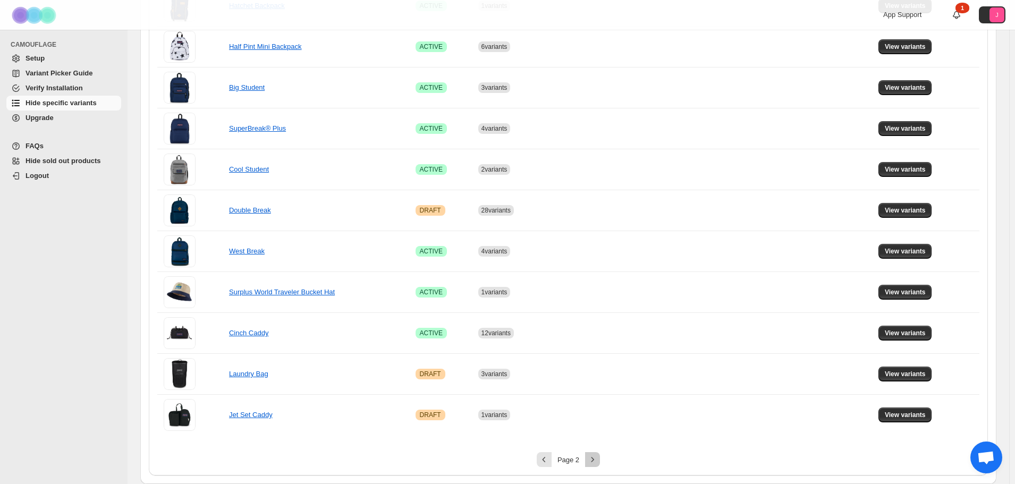
click at [596, 459] on icon "Next" at bounding box center [592, 459] width 11 height 11
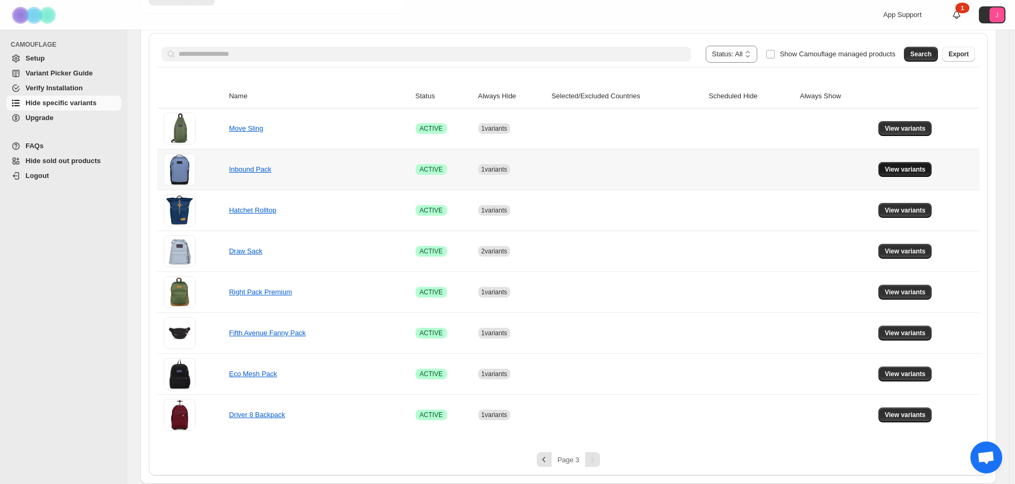
click at [904, 171] on span "View variants" at bounding box center [905, 169] width 41 height 9
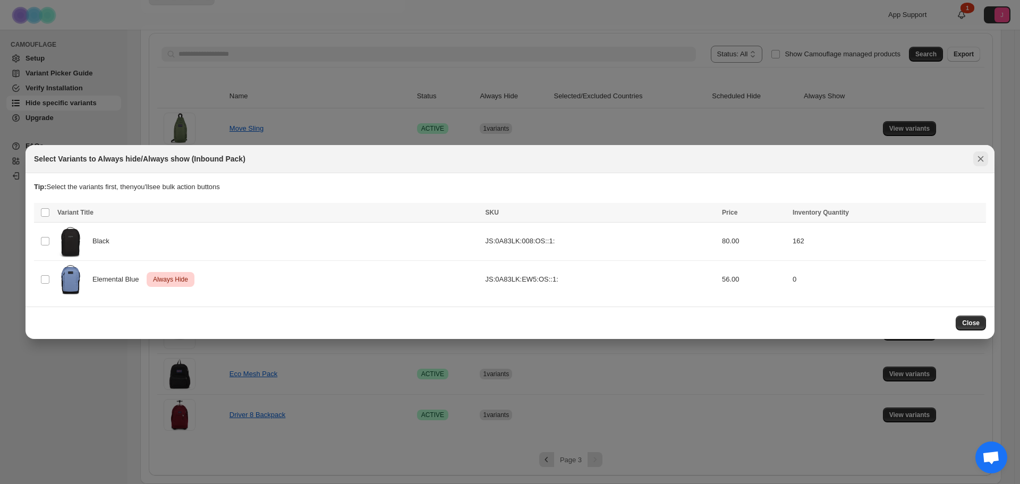
click at [981, 160] on icon "Close" at bounding box center [981, 159] width 11 height 11
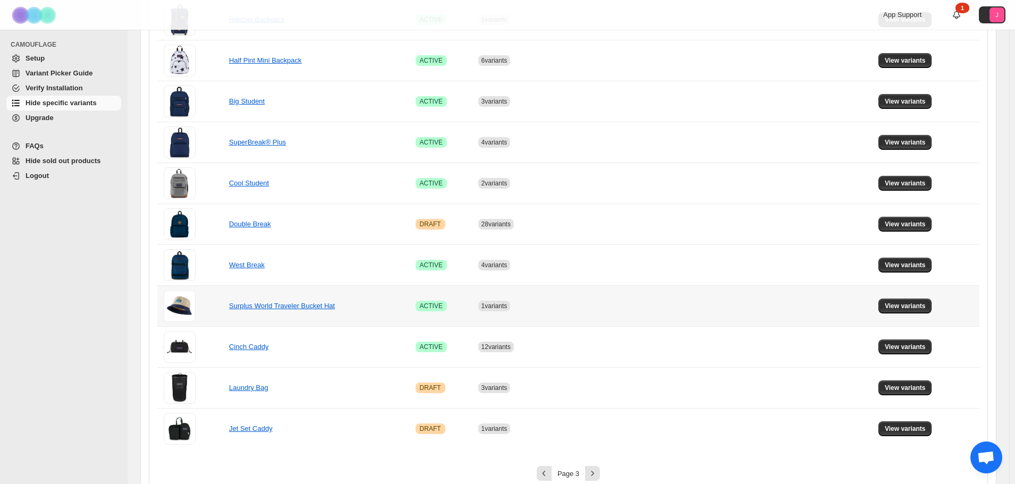
scroll to position [660, 0]
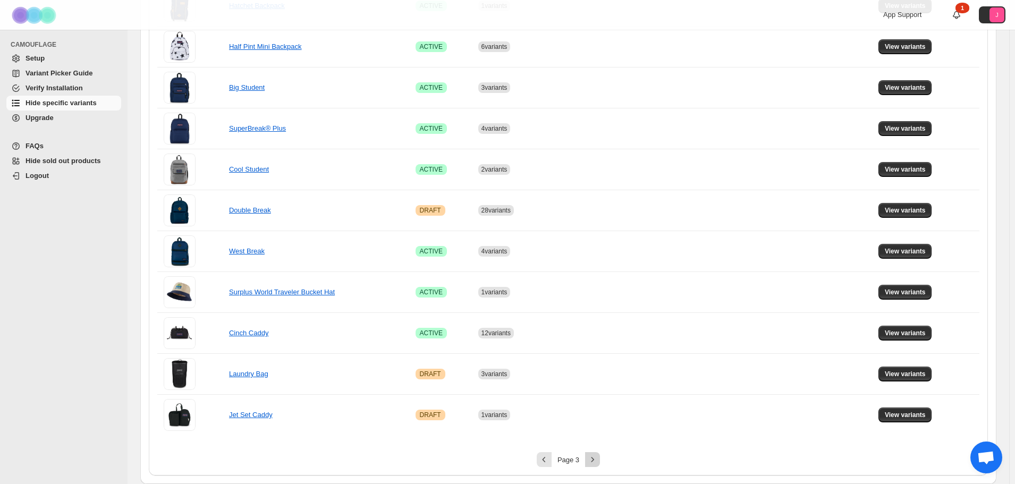
click at [589, 462] on icon "Next" at bounding box center [592, 459] width 11 height 11
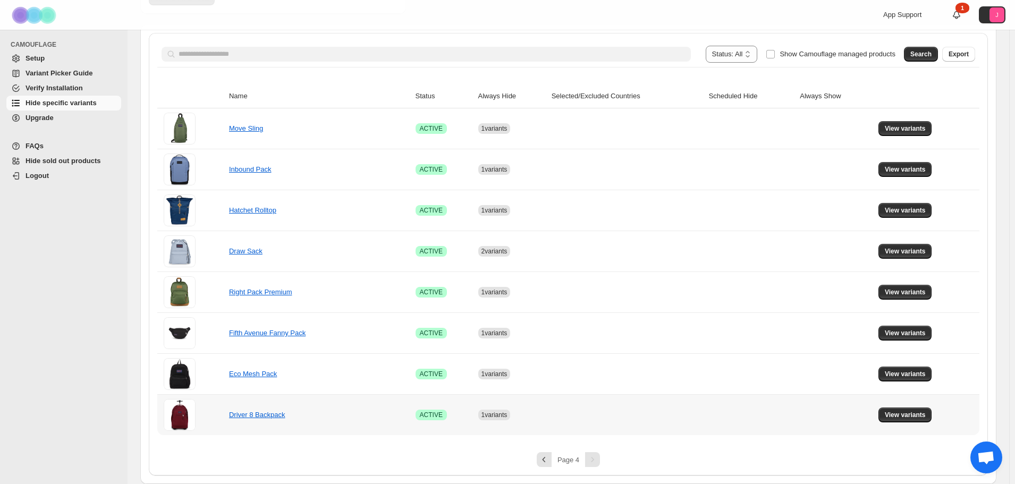
scroll to position [169, 0]
click at [900, 209] on span "View variants" at bounding box center [905, 210] width 41 height 9
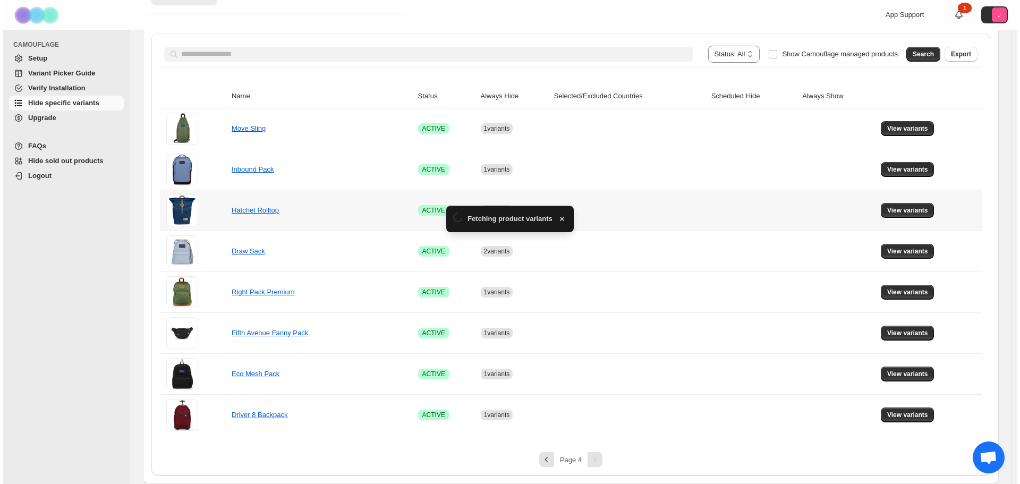
scroll to position [0, 0]
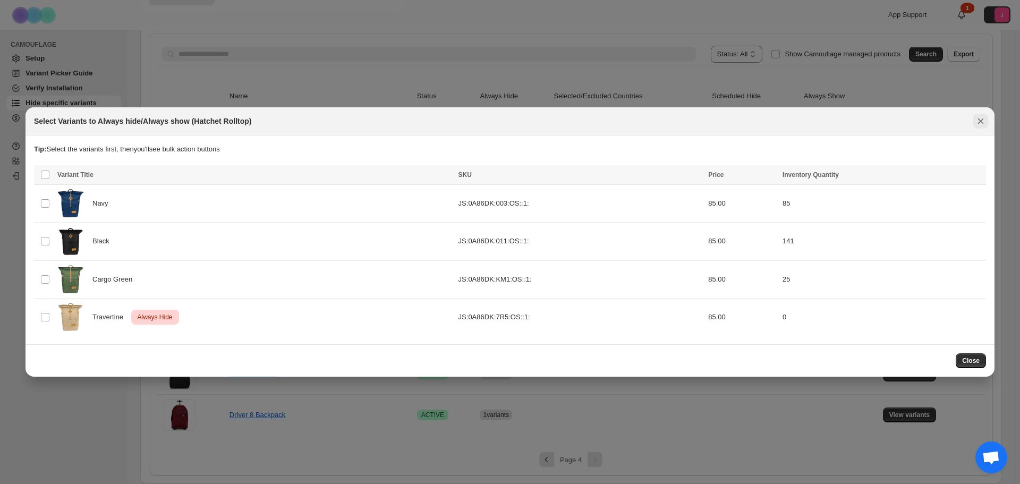
click at [980, 124] on icon "Close" at bounding box center [981, 122] width 6 height 6
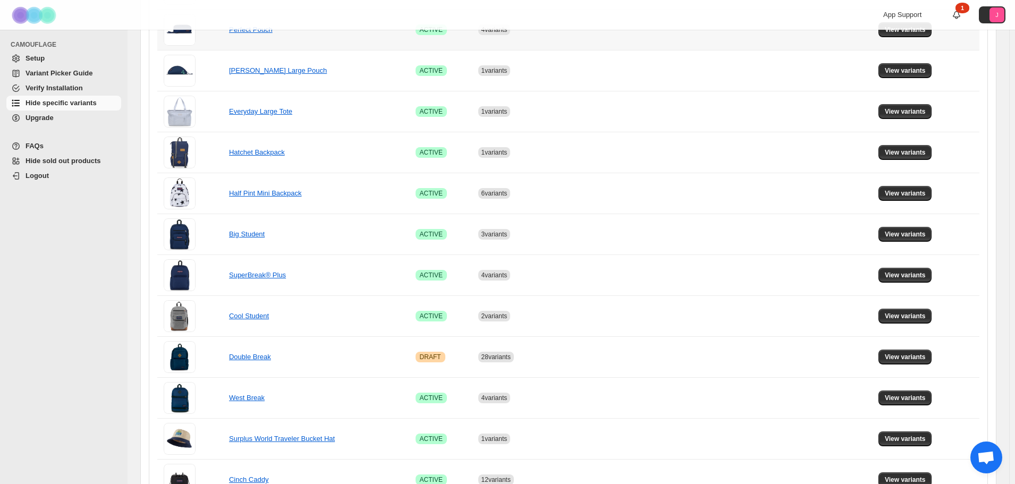
scroll to position [660, 0]
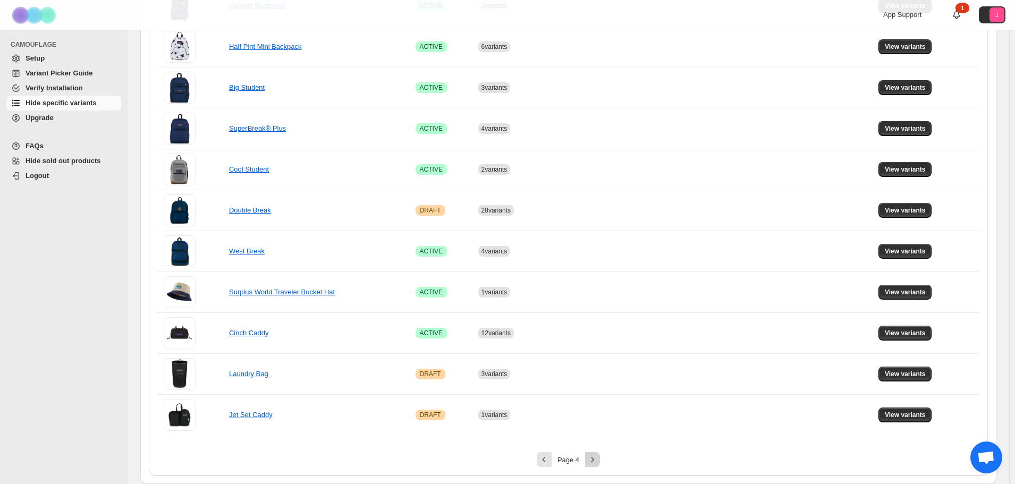
click at [599, 456] on button "Next" at bounding box center [592, 459] width 15 height 15
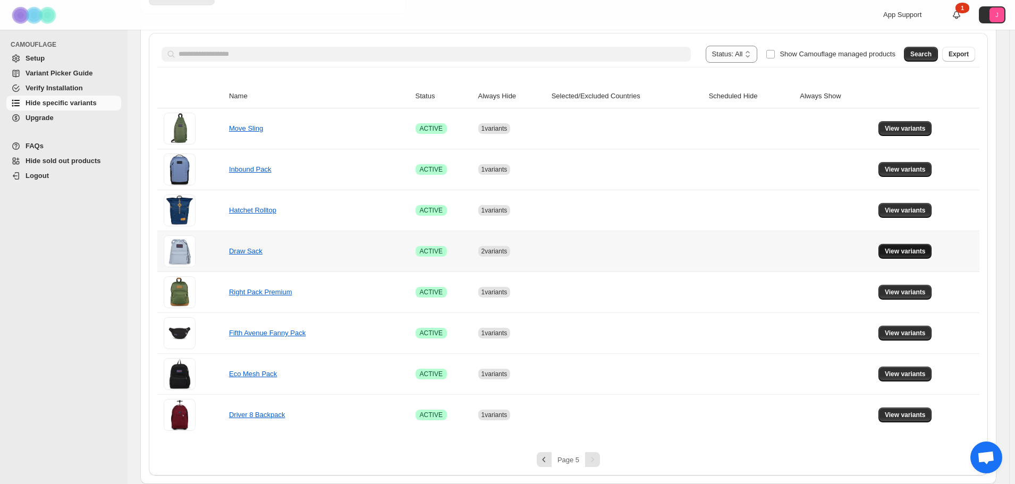
click at [897, 250] on span "View variants" at bounding box center [905, 251] width 41 height 9
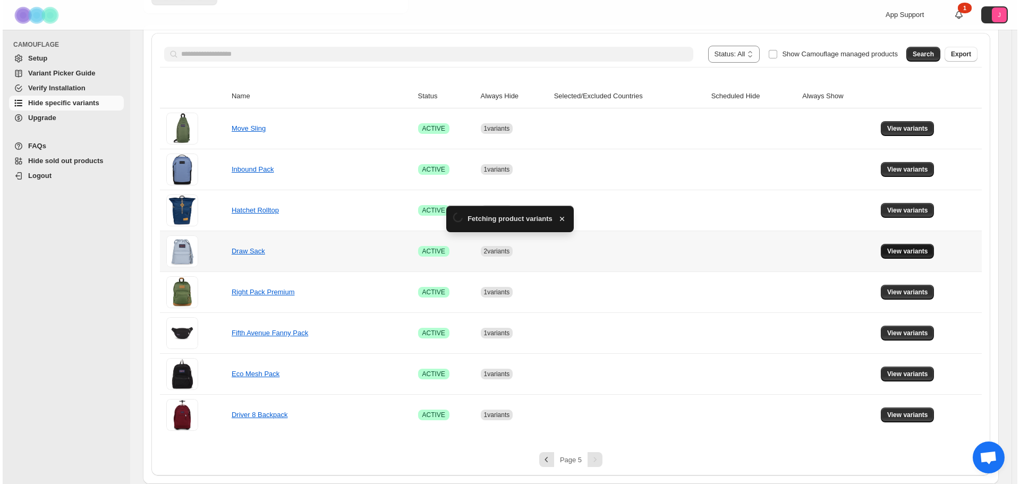
scroll to position [0, 0]
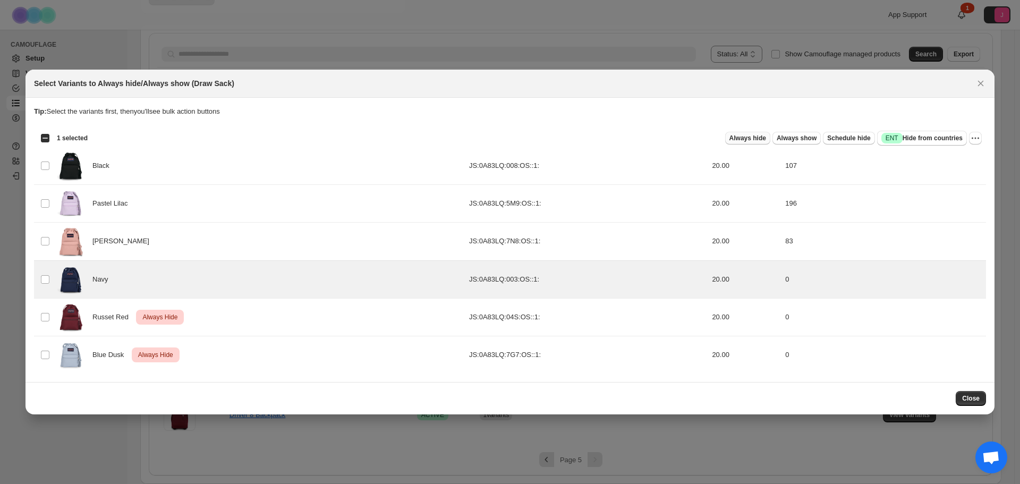
click at [750, 137] on span "Always hide" at bounding box center [748, 138] width 37 height 9
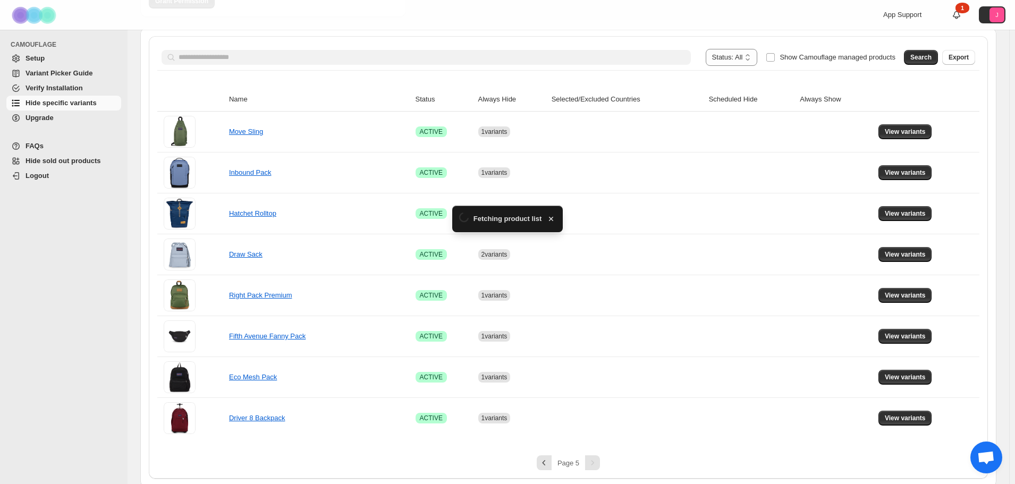
scroll to position [169, 0]
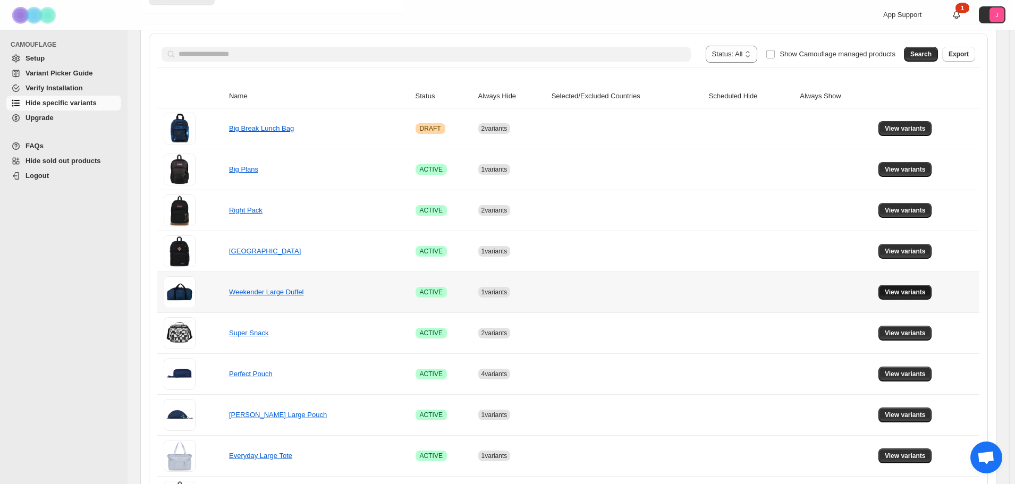
click at [916, 289] on span "View variants" at bounding box center [905, 292] width 41 height 9
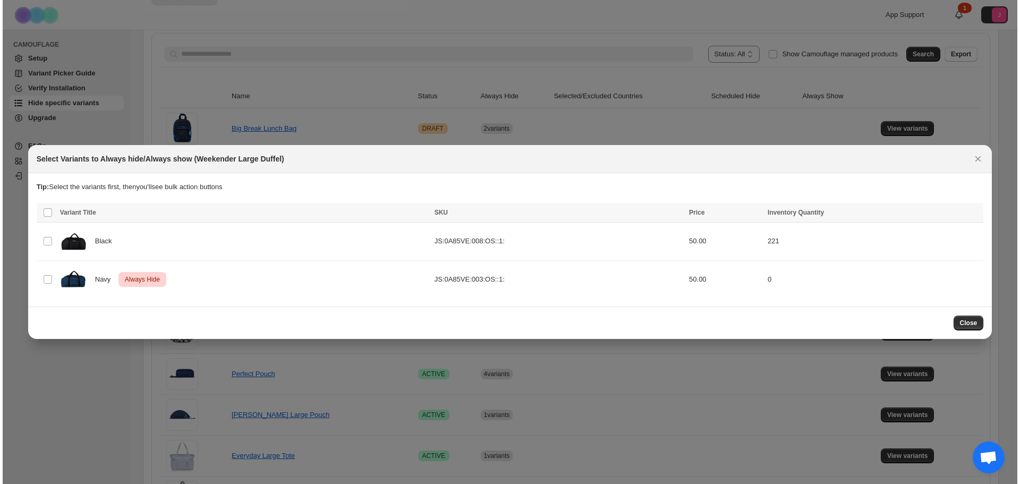
scroll to position [0, 0]
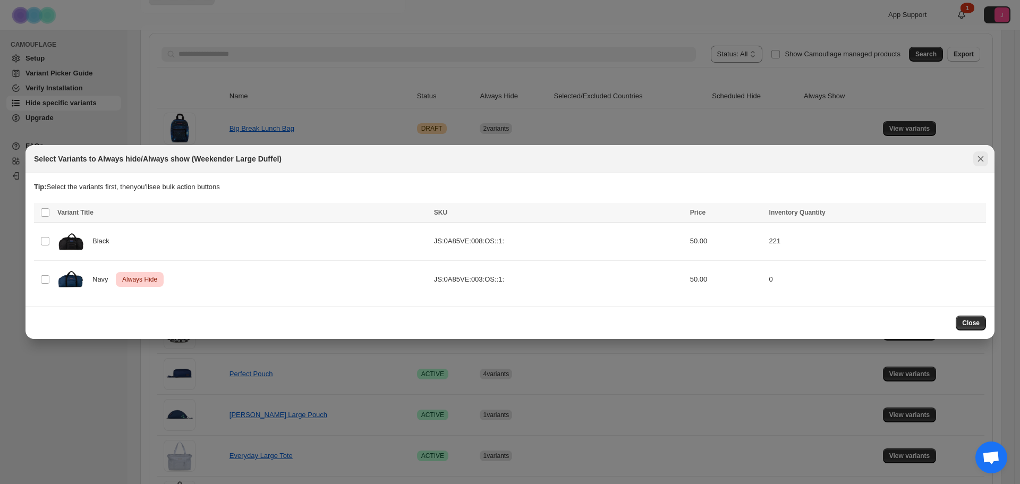
click at [980, 158] on icon "Close" at bounding box center [981, 159] width 6 height 6
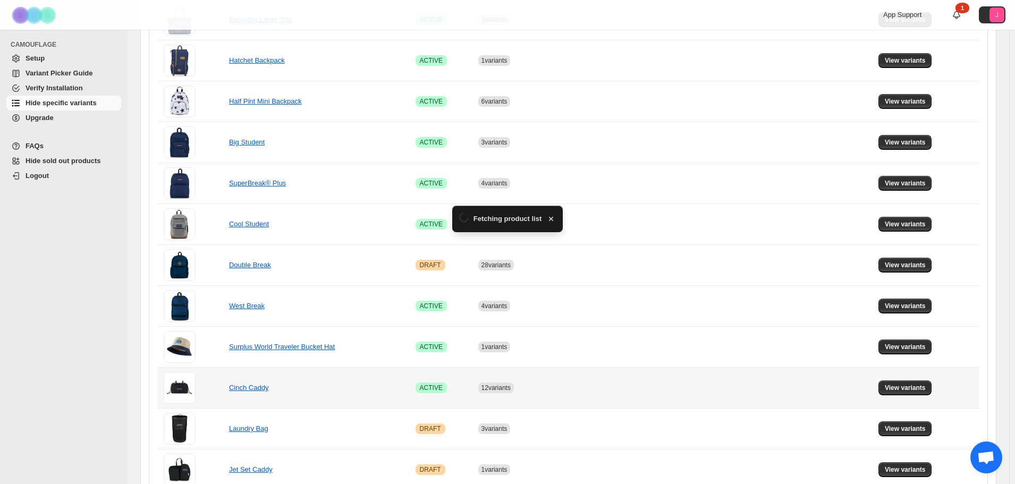
scroll to position [660, 0]
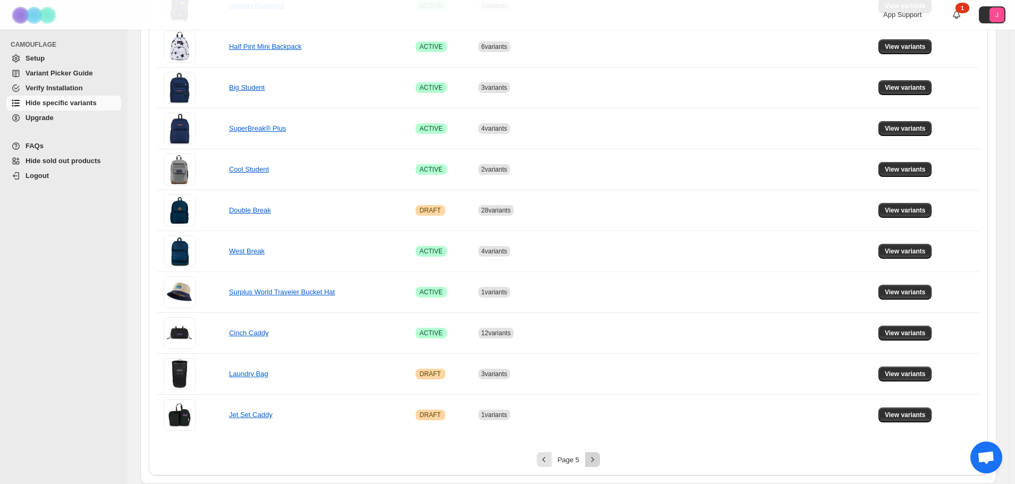
click at [598, 459] on icon "Next" at bounding box center [592, 459] width 11 height 11
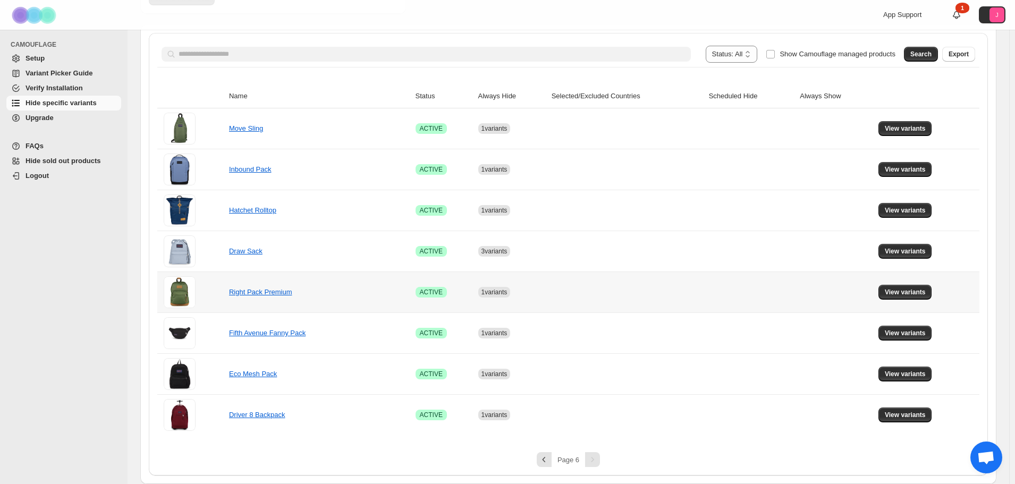
scroll to position [169, 0]
click at [892, 295] on span "View variants" at bounding box center [905, 292] width 41 height 9
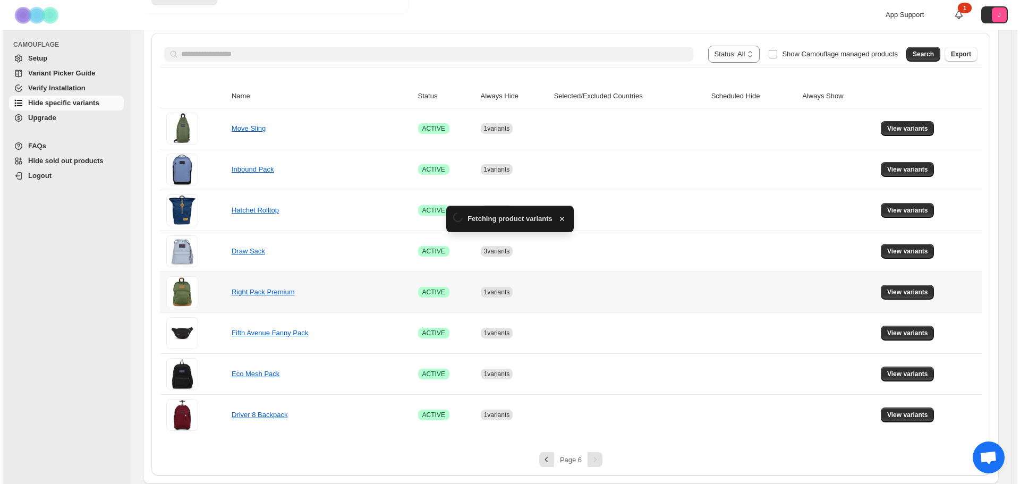
scroll to position [0, 0]
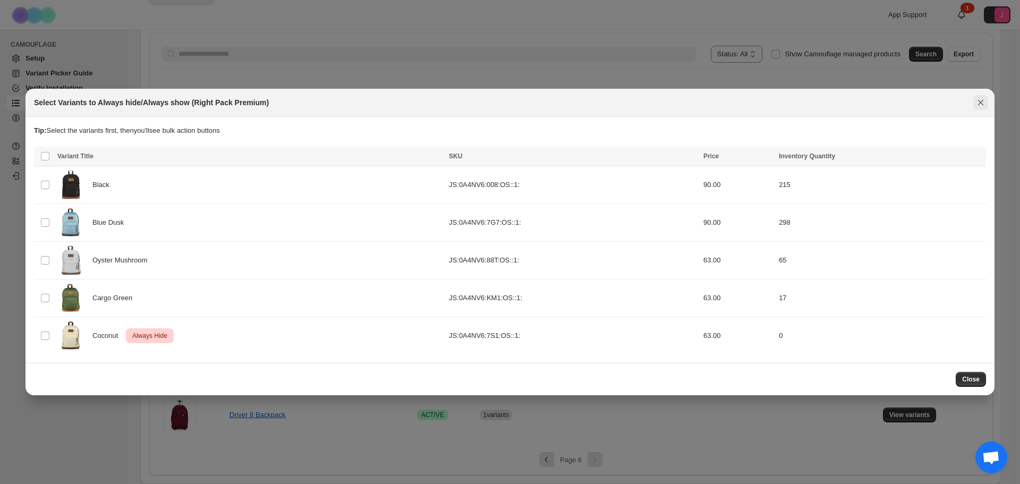
click at [980, 113] on div "Select Variants to Always hide/Always show (Right Pack Premium)" at bounding box center [510, 103] width 969 height 28
click at [980, 102] on icon "Close" at bounding box center [981, 102] width 6 height 6
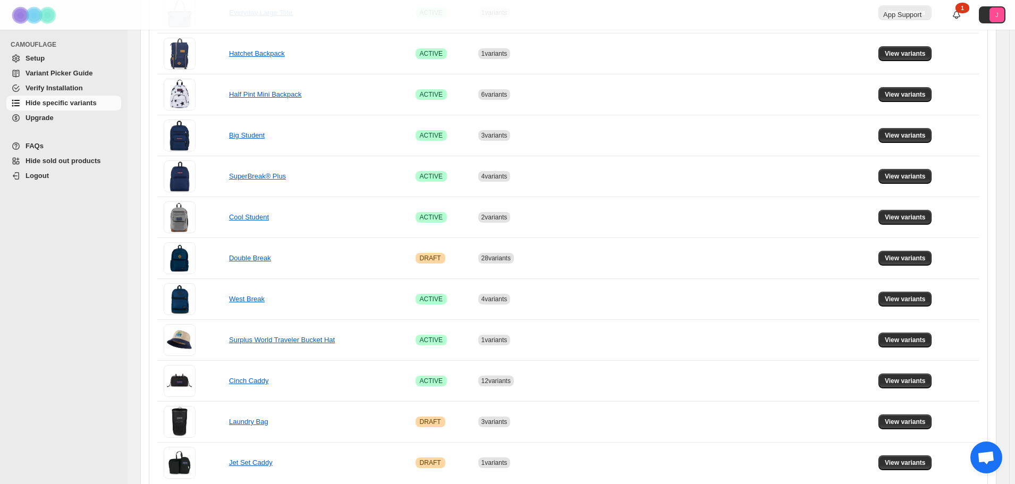
scroll to position [660, 0]
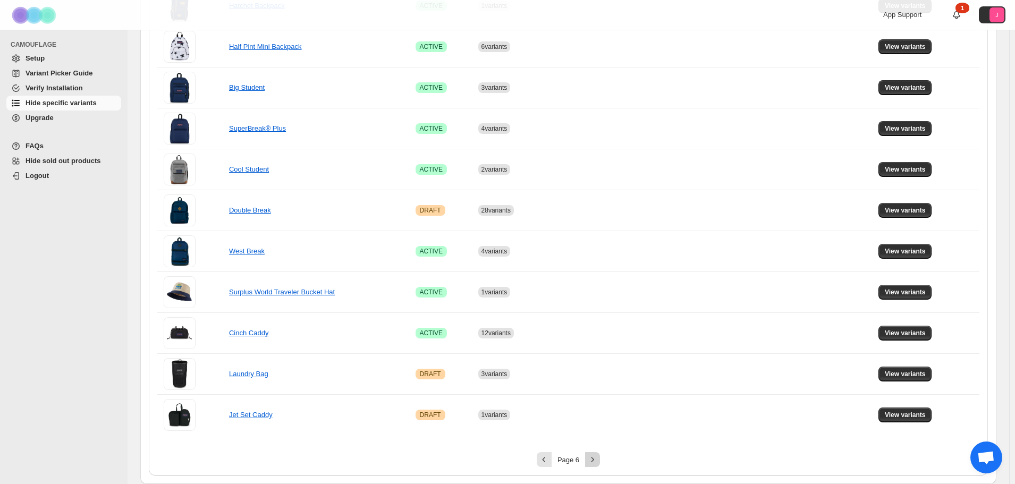
click at [600, 456] on button "Next" at bounding box center [592, 459] width 15 height 15
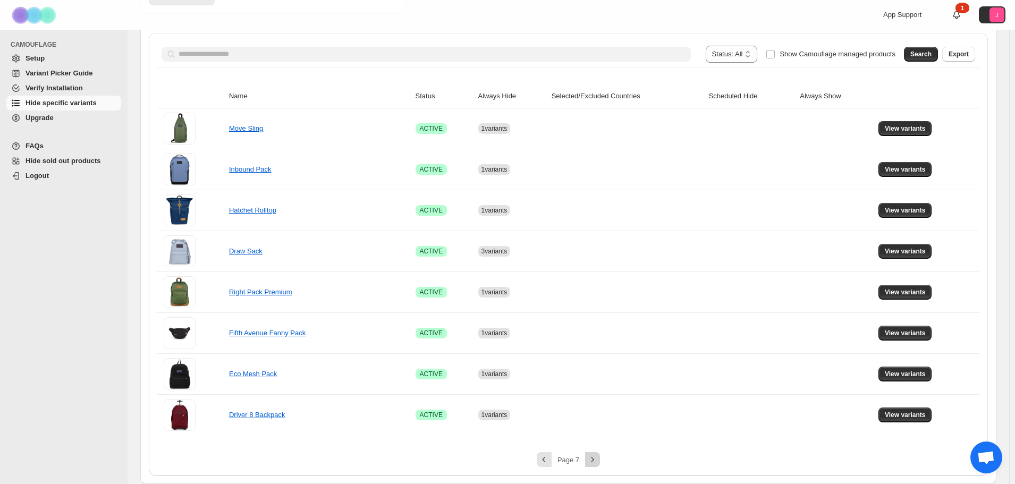
scroll to position [169, 0]
click at [895, 337] on span "View variants" at bounding box center [905, 333] width 41 height 9
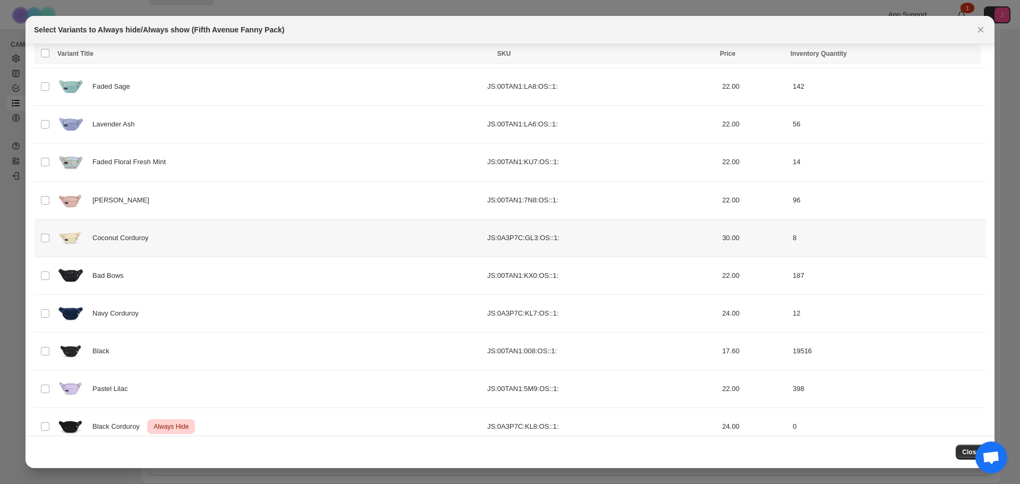
scroll to position [65, 0]
click at [984, 29] on icon "Close" at bounding box center [981, 29] width 11 height 11
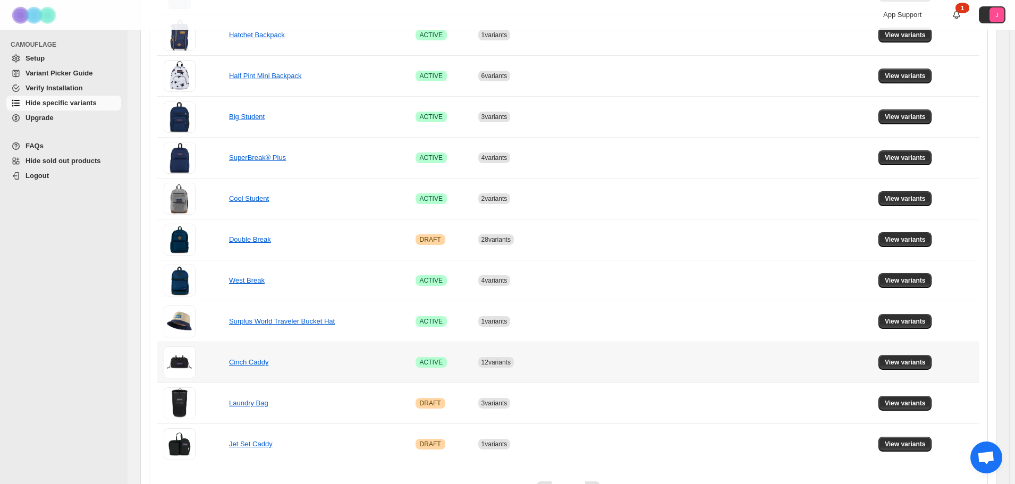
scroll to position [660, 0]
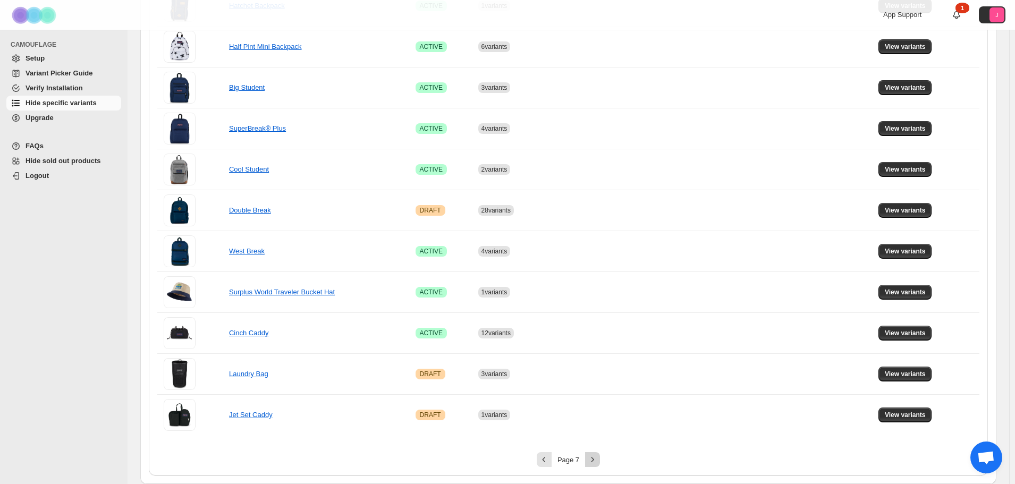
click at [596, 455] on icon "Next" at bounding box center [592, 459] width 11 height 11
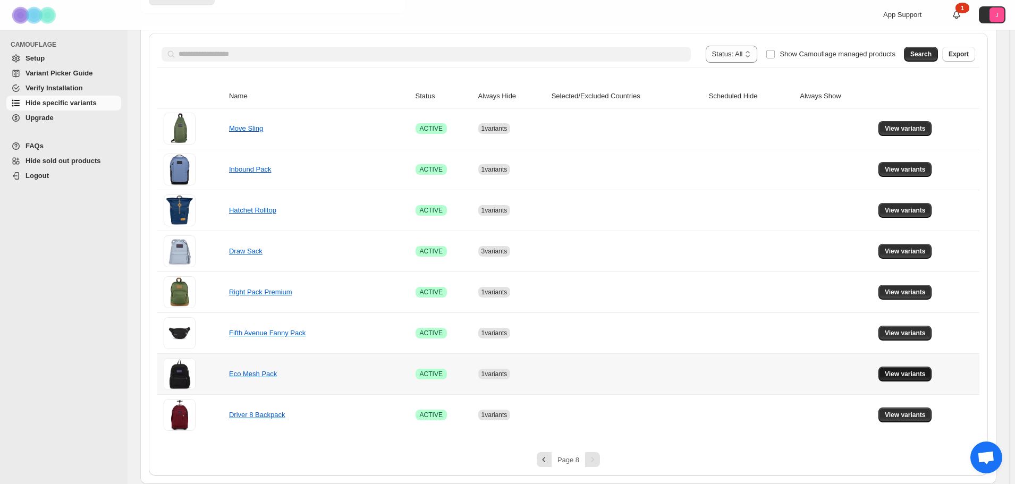
click at [928, 378] on button "View variants" at bounding box center [905, 374] width 54 height 15
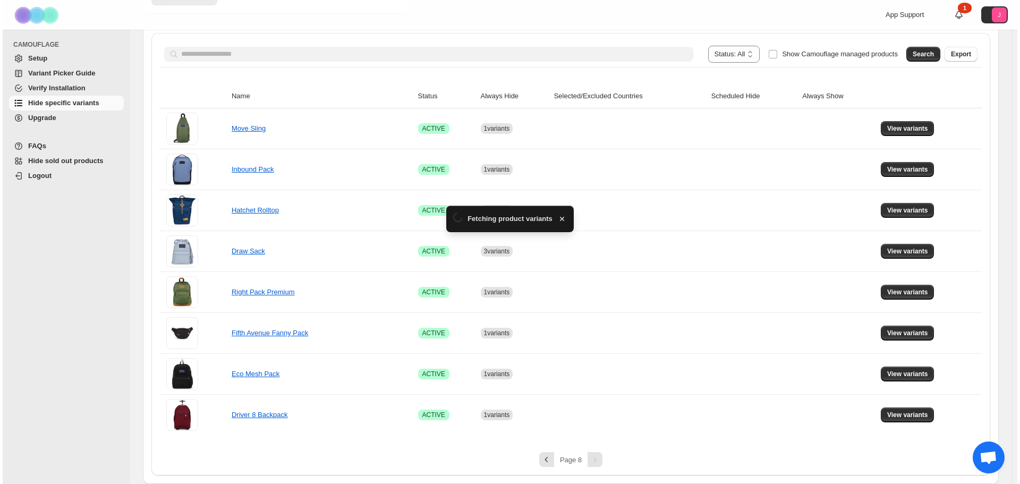
scroll to position [0, 0]
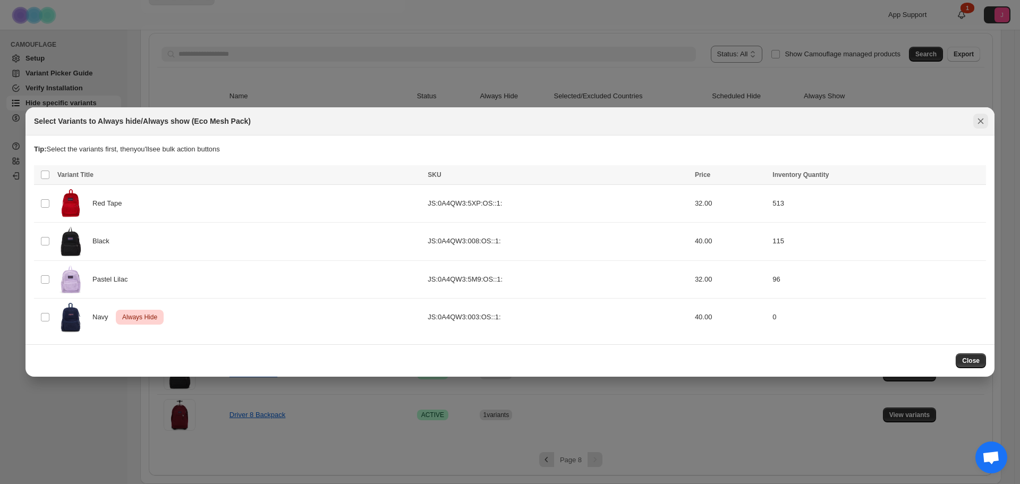
click at [984, 126] on icon "Close" at bounding box center [981, 121] width 11 height 11
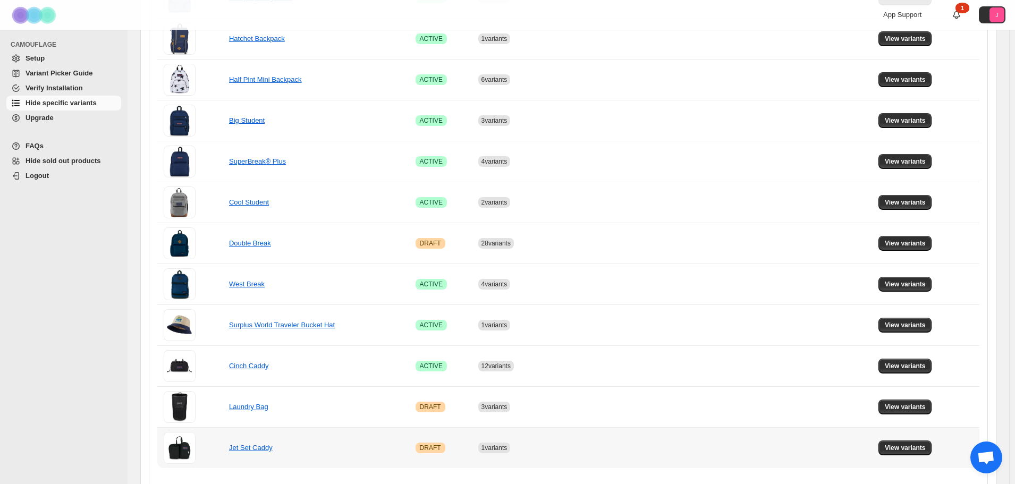
scroll to position [660, 0]
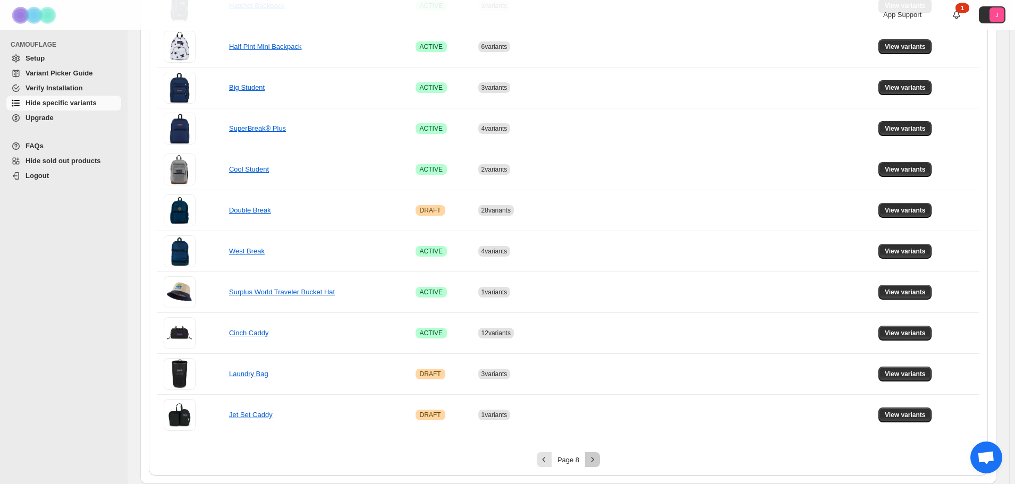
click at [593, 456] on icon "Next" at bounding box center [592, 459] width 11 height 11
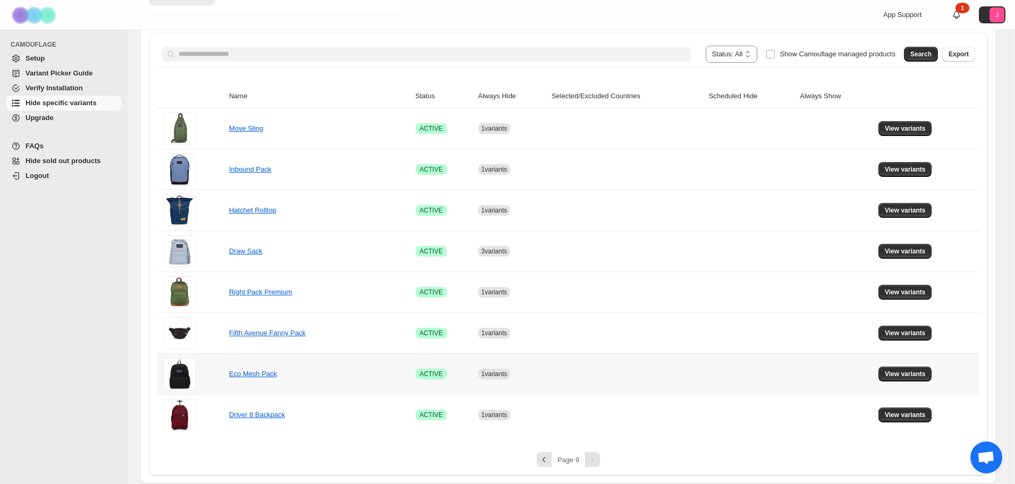
scroll to position [169, 0]
click at [922, 415] on span "View variants" at bounding box center [905, 415] width 41 height 9
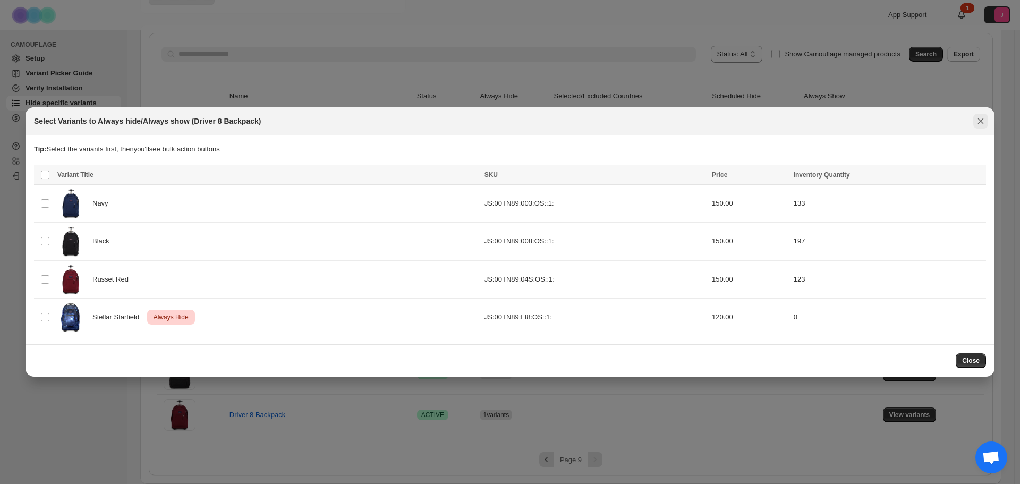
click at [985, 126] on icon "Close" at bounding box center [981, 121] width 11 height 11
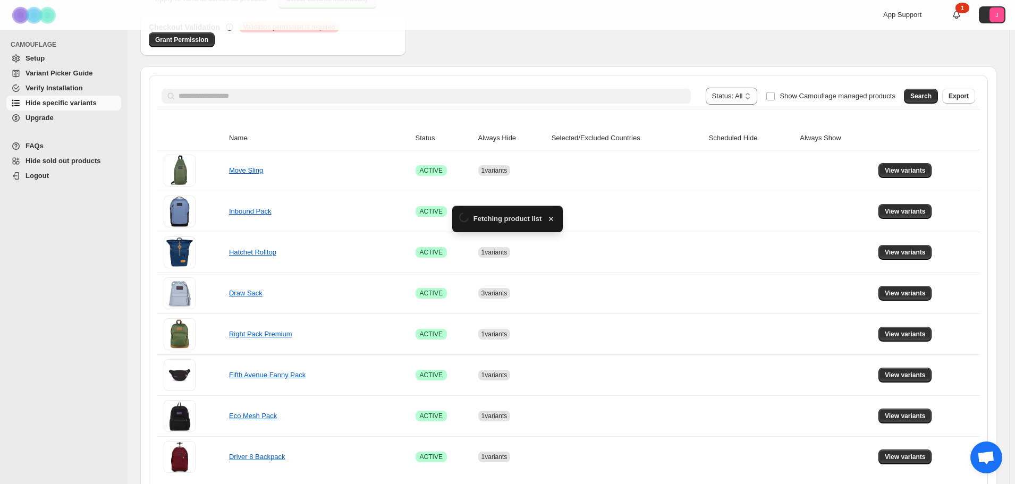
scroll to position [169, 0]
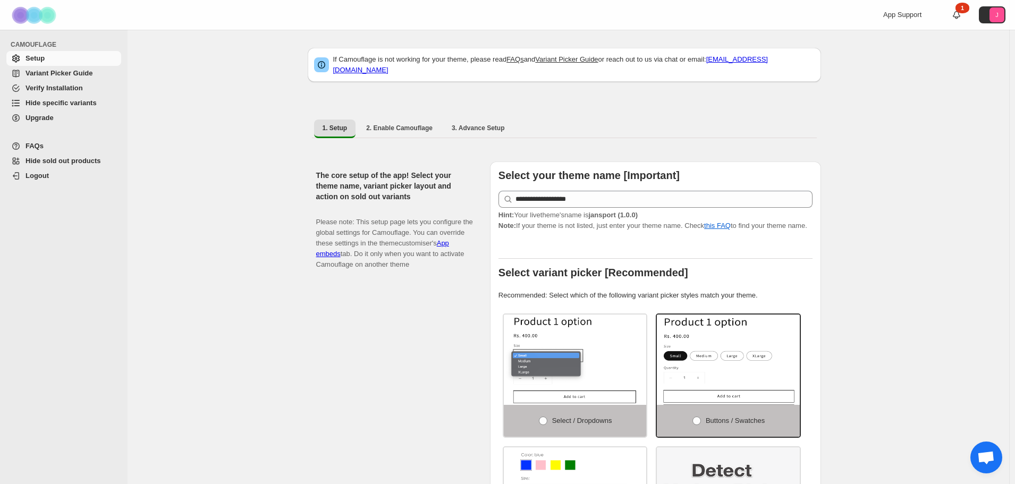
click at [59, 98] on span "Hide specific variants" at bounding box center [73, 103] width 94 height 11
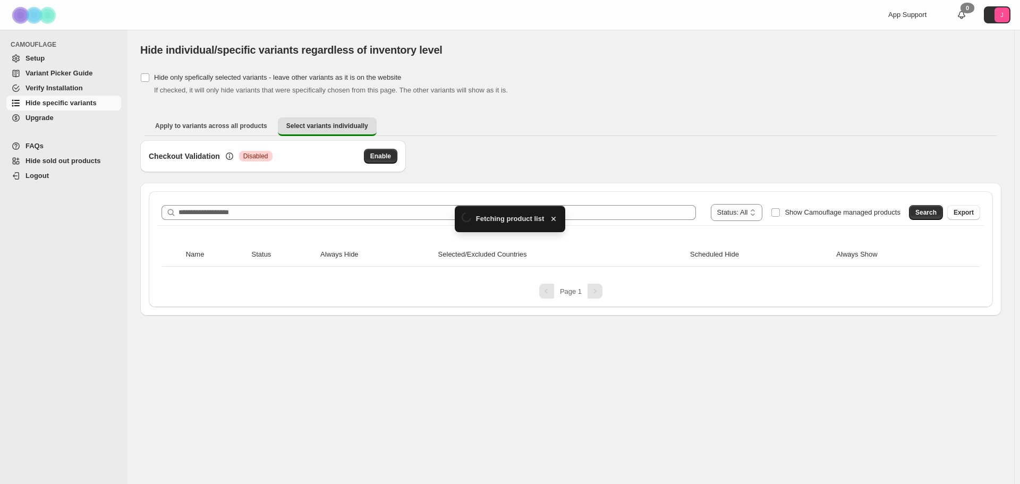
click at [405, 193] on div "**********" at bounding box center [571, 249] width 844 height 116
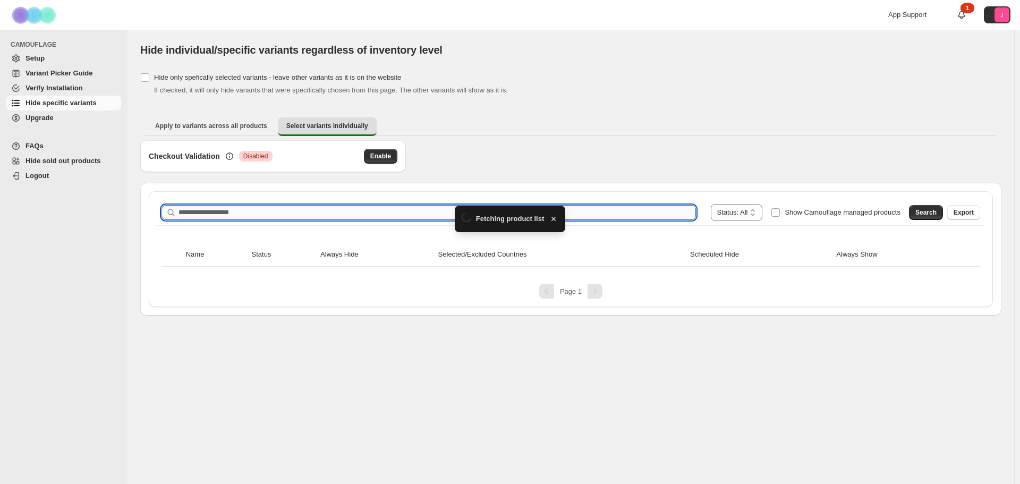
click at [388, 210] on div "**********" at bounding box center [571, 249] width 844 height 116
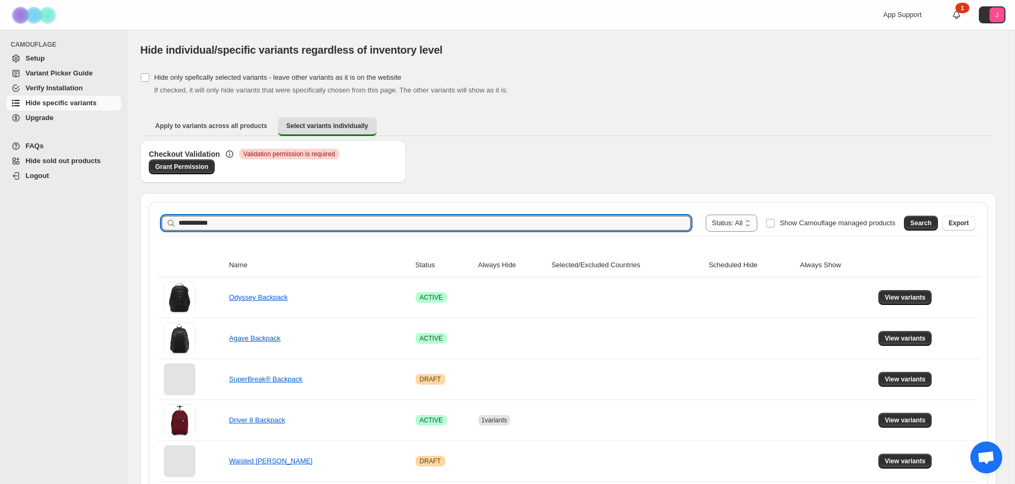
click at [930, 215] on div "Search Export" at bounding box center [937, 220] width 75 height 21
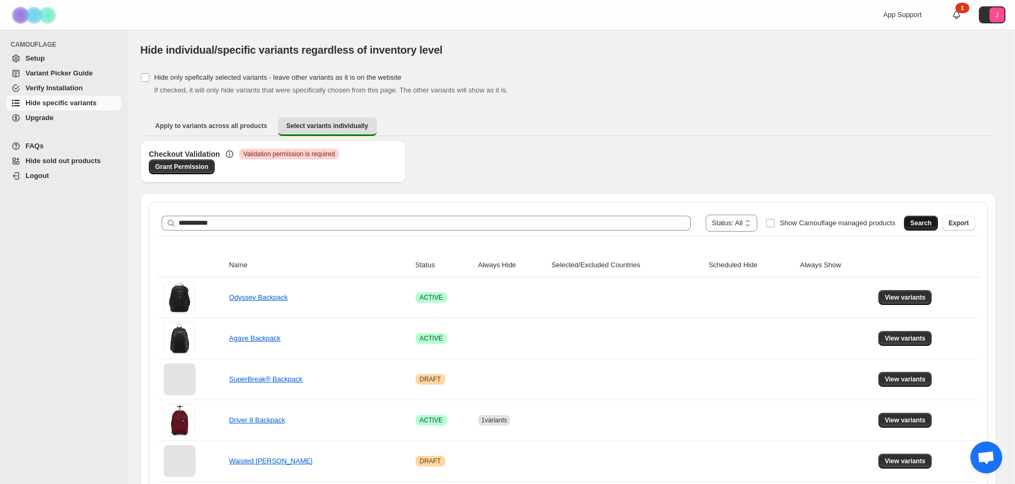
click at [925, 221] on span "Search" at bounding box center [920, 223] width 21 height 9
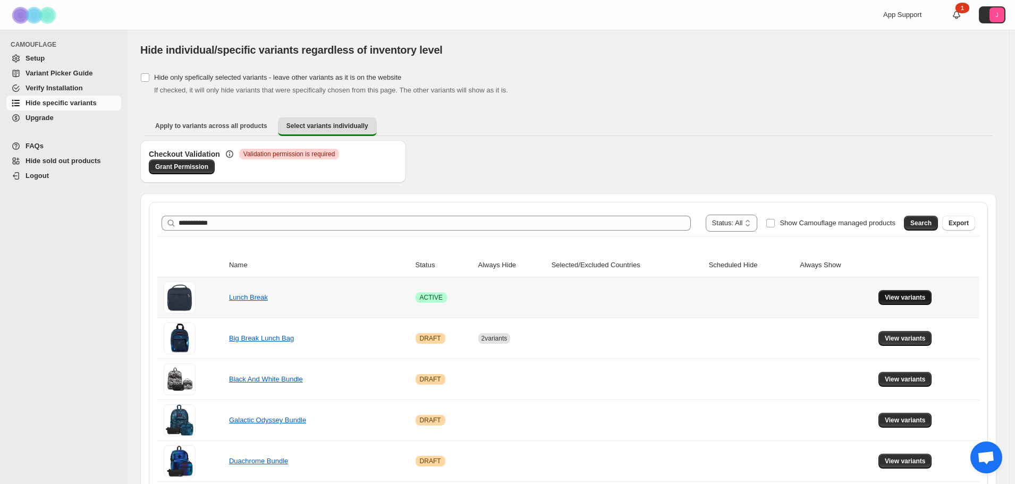
click at [900, 299] on span "View variants" at bounding box center [905, 297] width 41 height 9
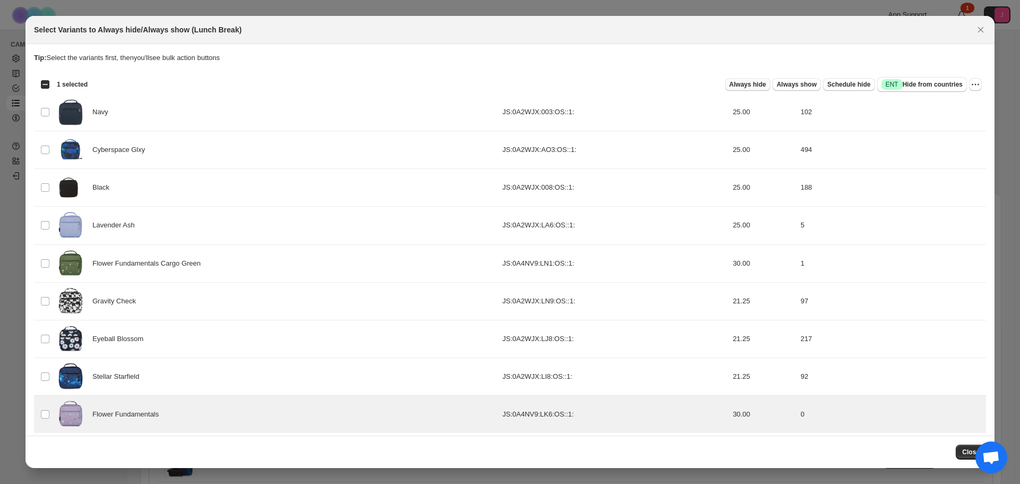
click at [753, 86] on span "Always hide" at bounding box center [748, 84] width 37 height 9
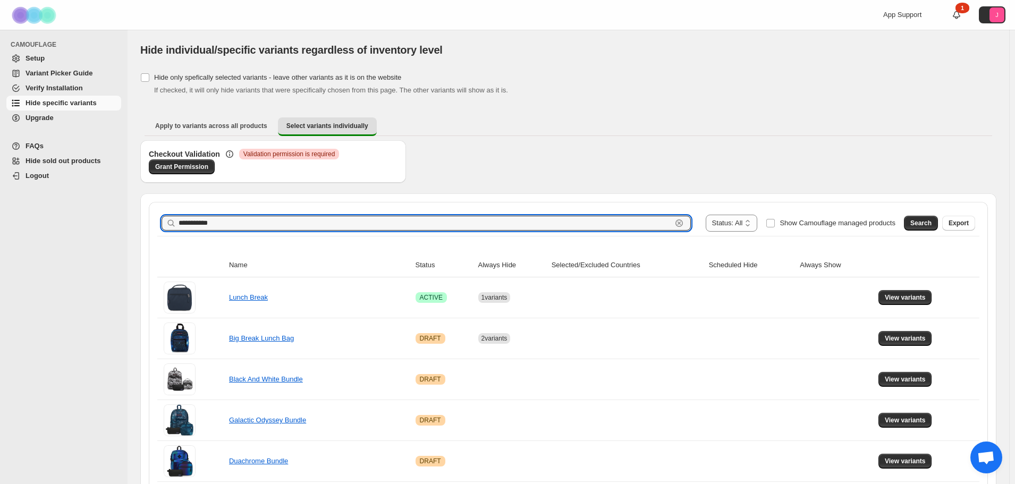
drag, startPoint x: 228, startPoint y: 218, endPoint x: 108, endPoint y: 221, distance: 120.1
type input "**********"
click at [915, 218] on button "Search" at bounding box center [921, 223] width 34 height 15
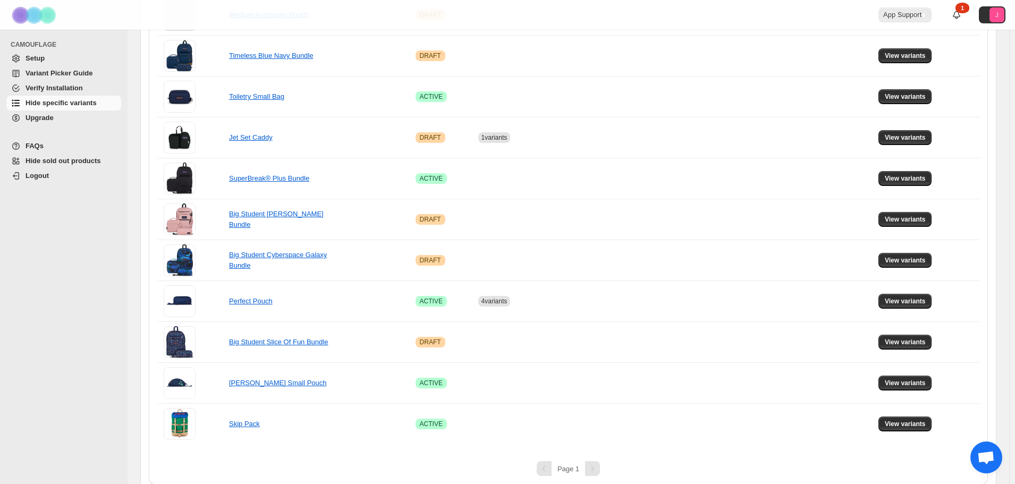
scroll to position [292, 0]
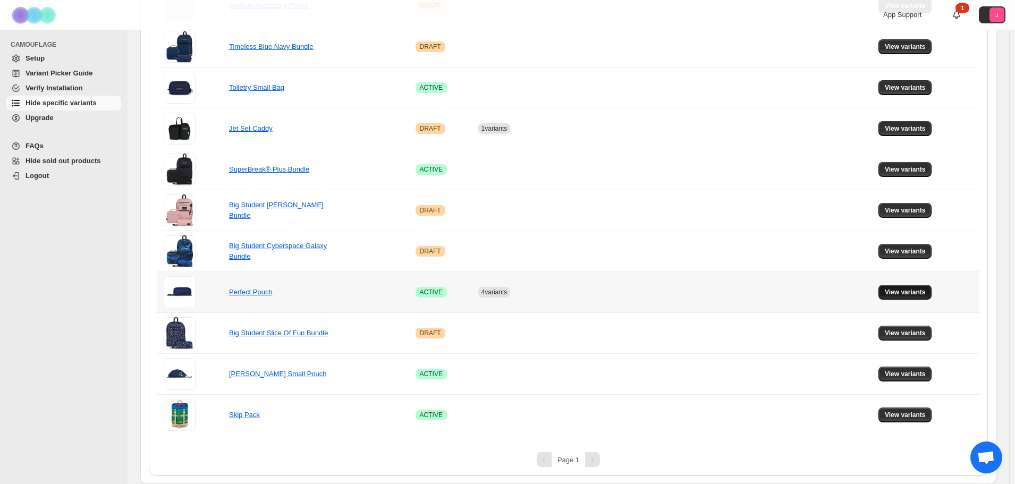
click at [904, 295] on span "View variants" at bounding box center [905, 292] width 41 height 9
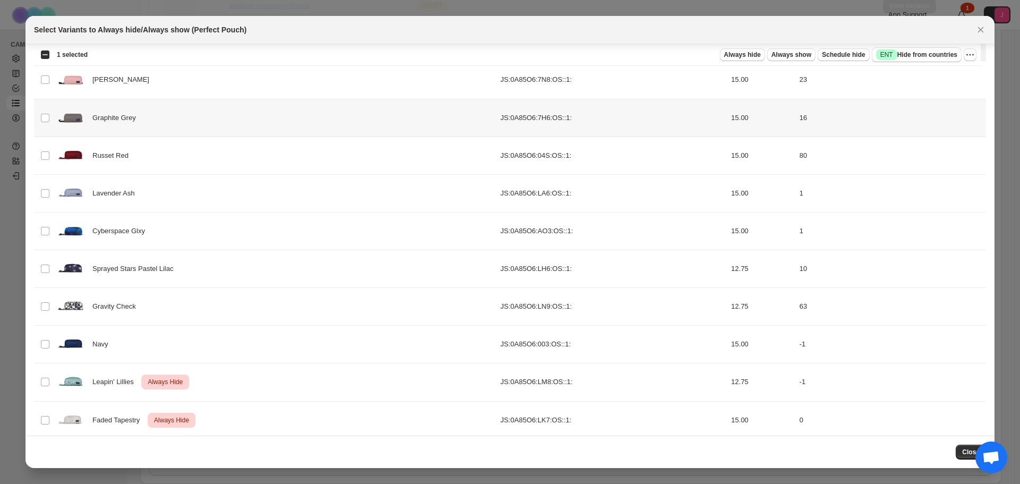
scroll to position [148, 0]
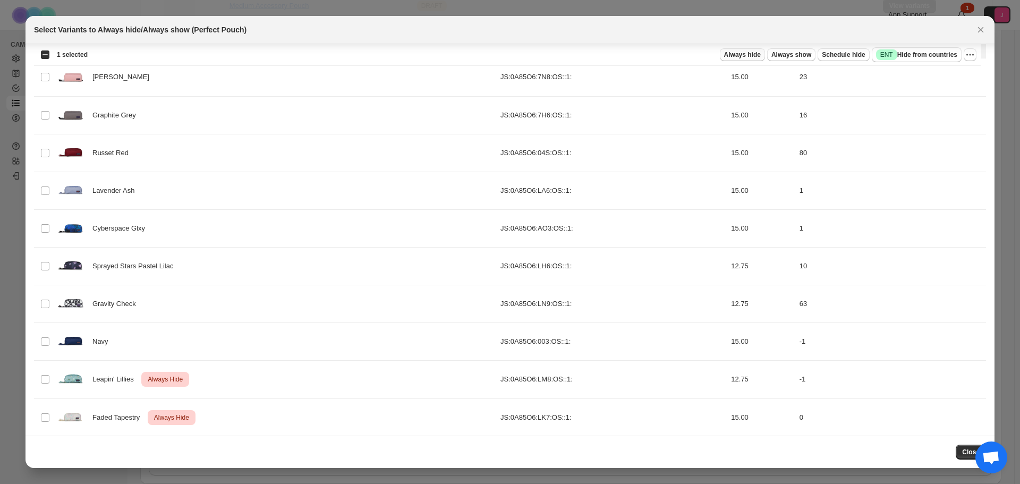
click at [737, 53] on span "Always hide" at bounding box center [742, 54] width 37 height 9
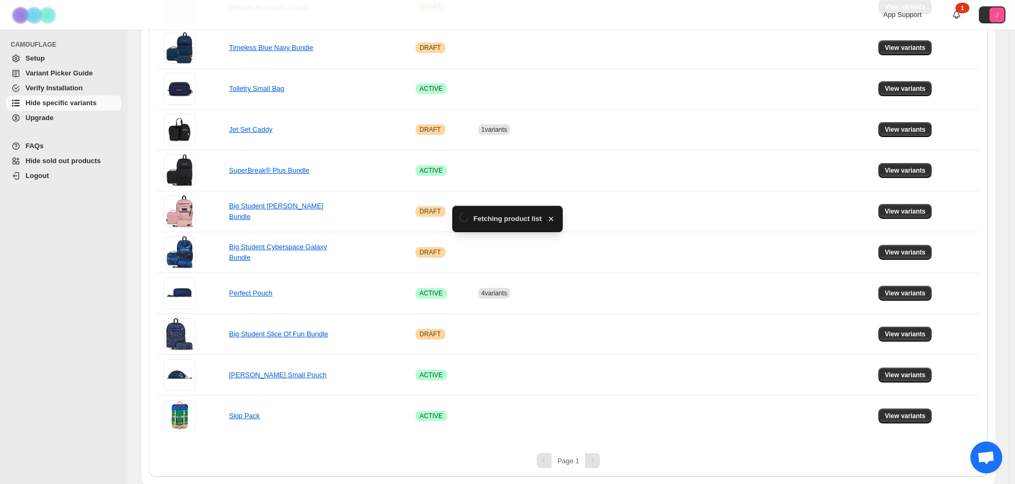
scroll to position [292, 0]
